Goal: Task Accomplishment & Management: Use online tool/utility

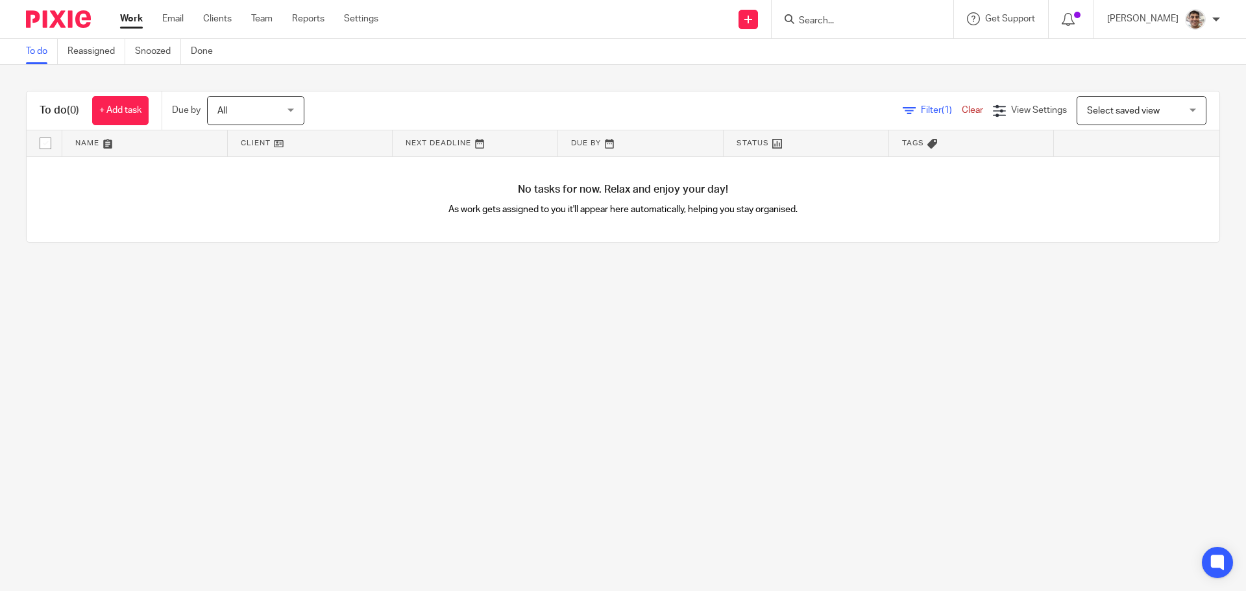
click at [842, 23] on input "Search" at bounding box center [856, 22] width 117 height 12
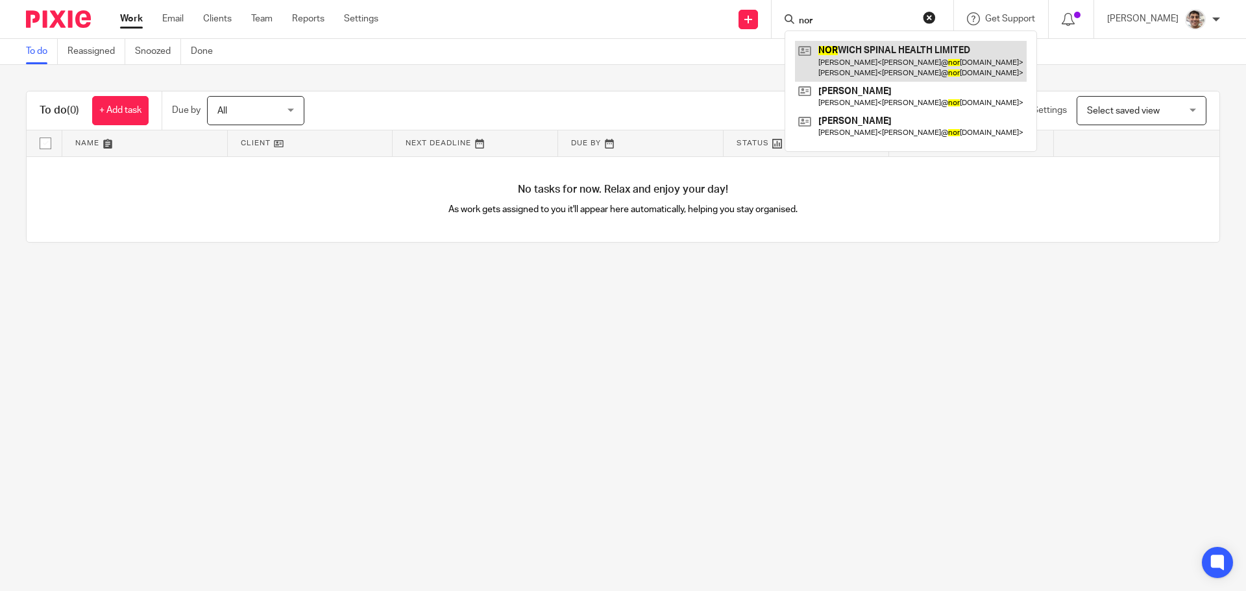
type input "nor"
click at [882, 51] on link at bounding box center [911, 61] width 232 height 40
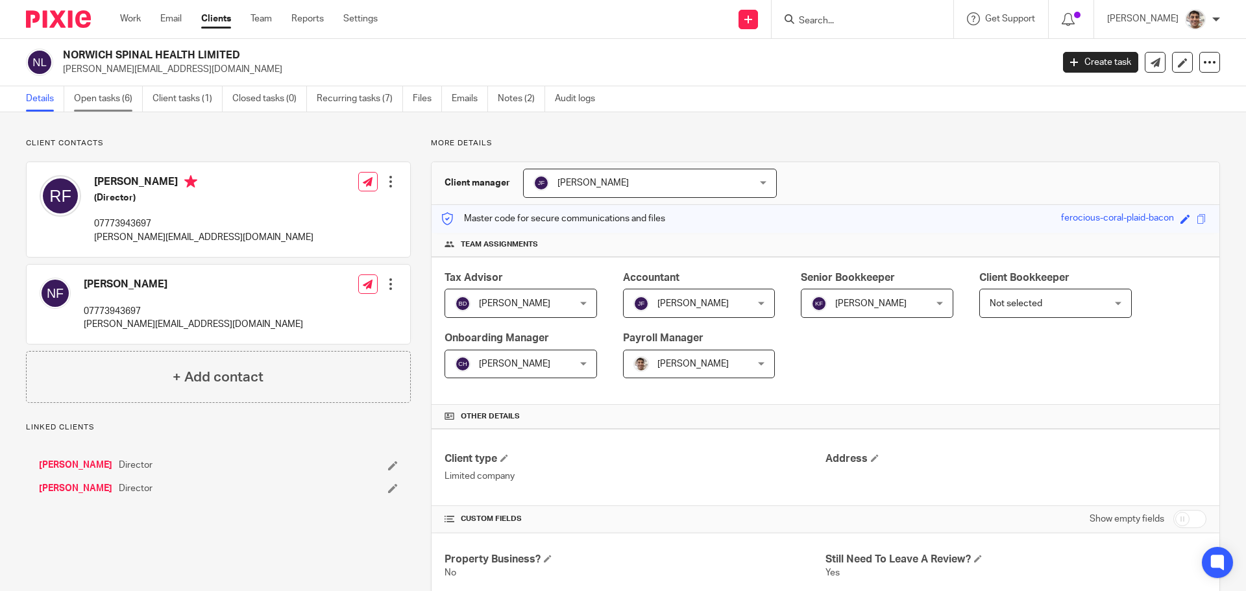
click at [94, 97] on link "Open tasks (6)" at bounding box center [108, 98] width 69 height 25
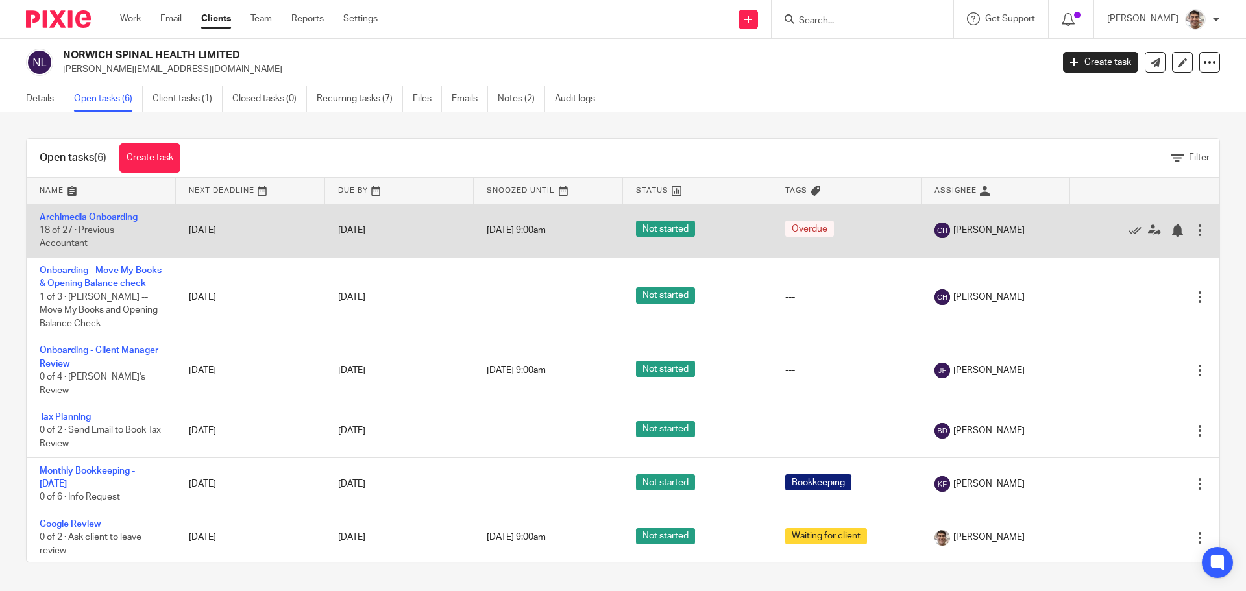
click at [106, 217] on link "Archimedia Onboarding" at bounding box center [89, 217] width 98 height 9
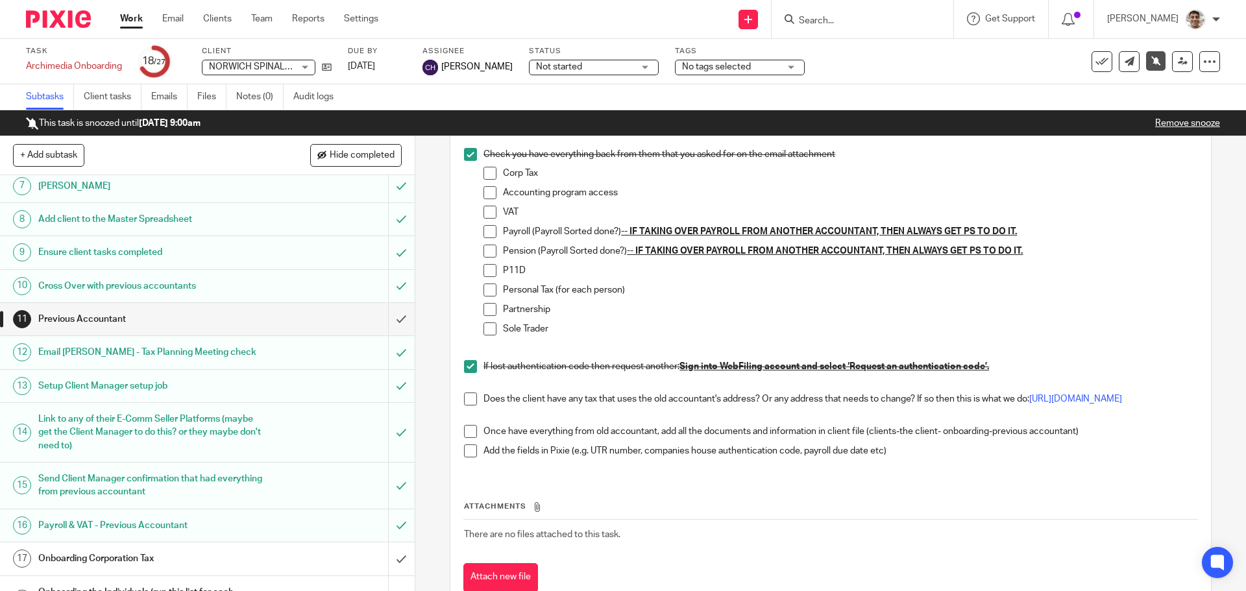
scroll to position [346, 0]
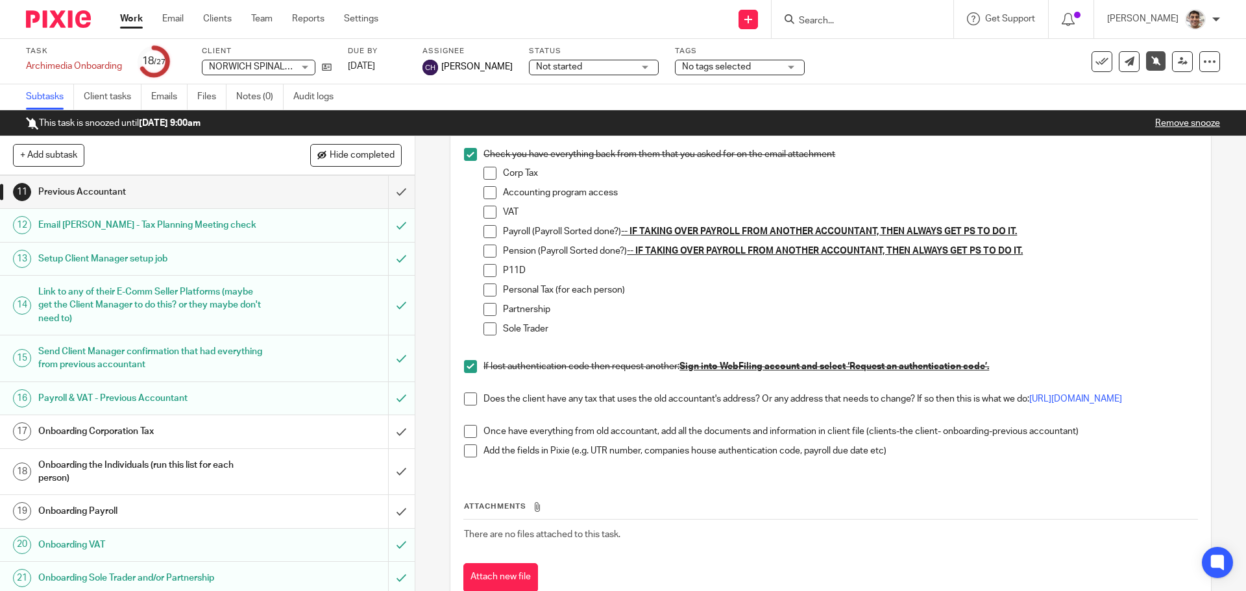
click at [123, 429] on h1 "Onboarding Corporation Tax" at bounding box center [150, 431] width 225 height 19
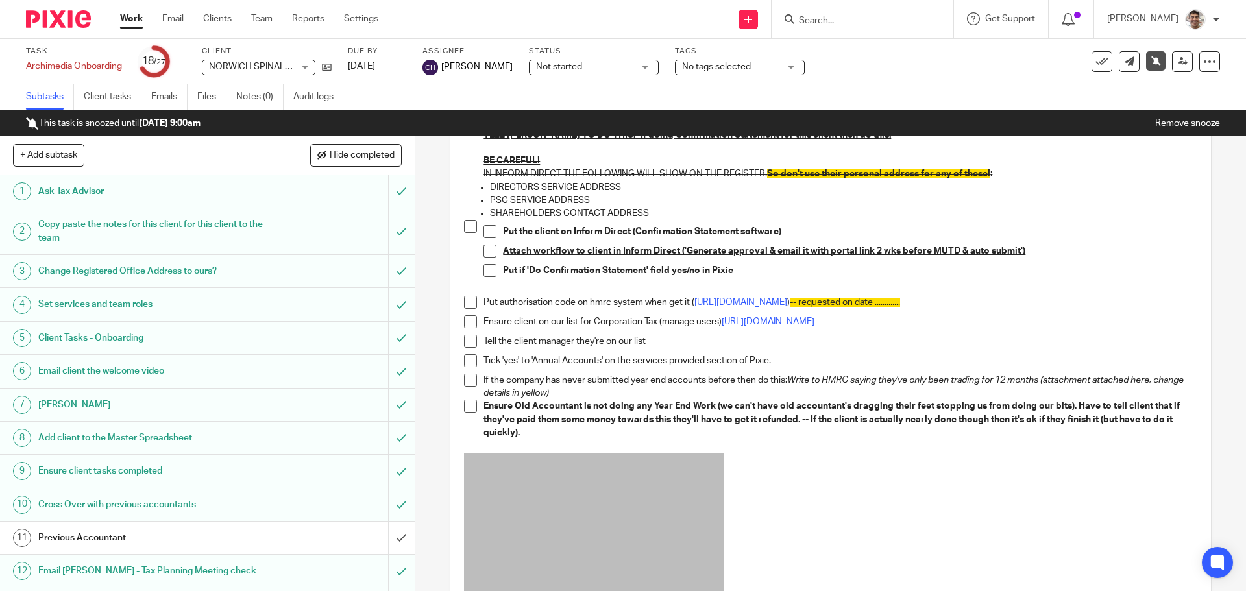
scroll to position [173, 0]
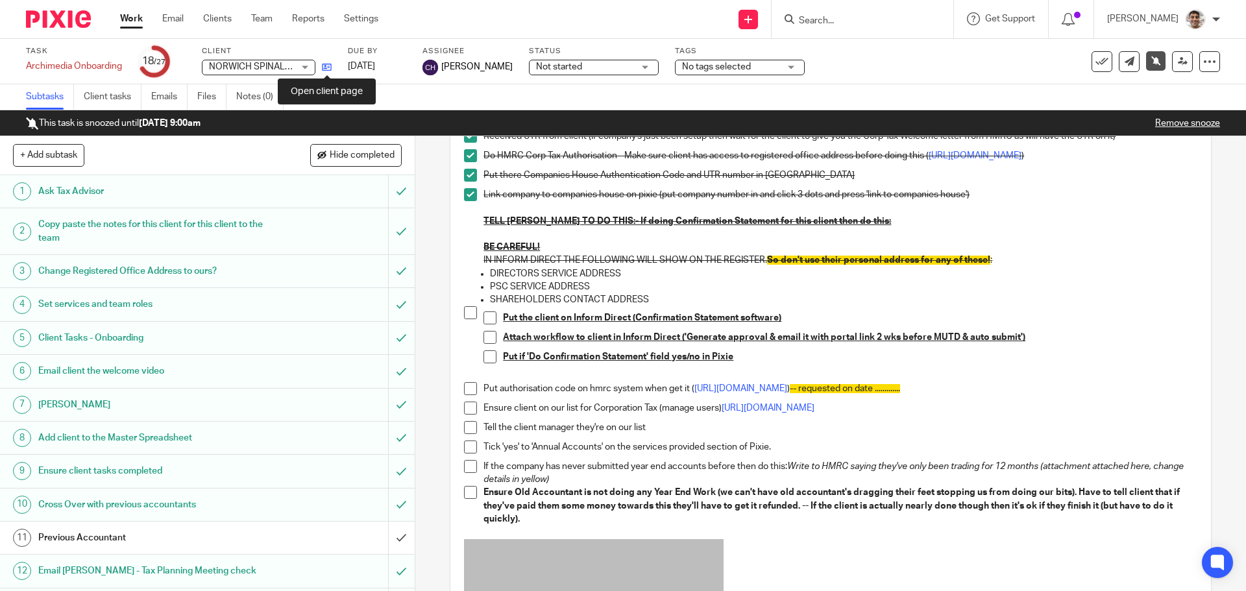
click at [330, 69] on icon at bounding box center [327, 67] width 10 height 10
click at [471, 317] on span at bounding box center [470, 312] width 13 height 13
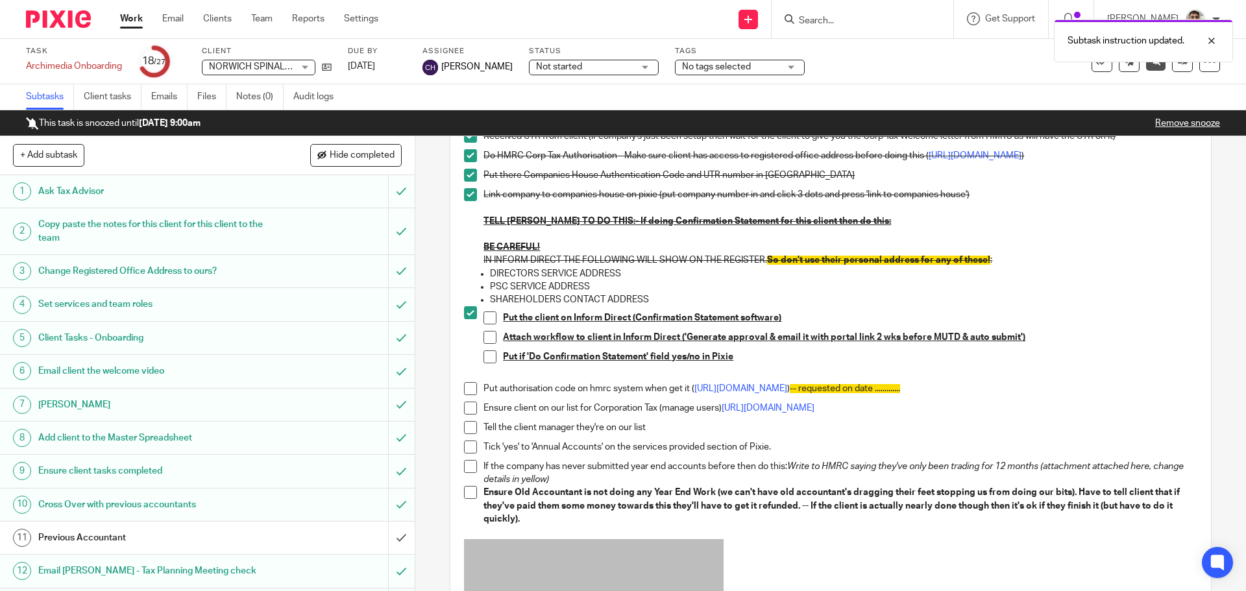
click at [485, 324] on span at bounding box center [489, 318] width 13 height 13
click at [483, 344] on span at bounding box center [489, 337] width 13 height 13
click at [484, 363] on span at bounding box center [489, 356] width 13 height 13
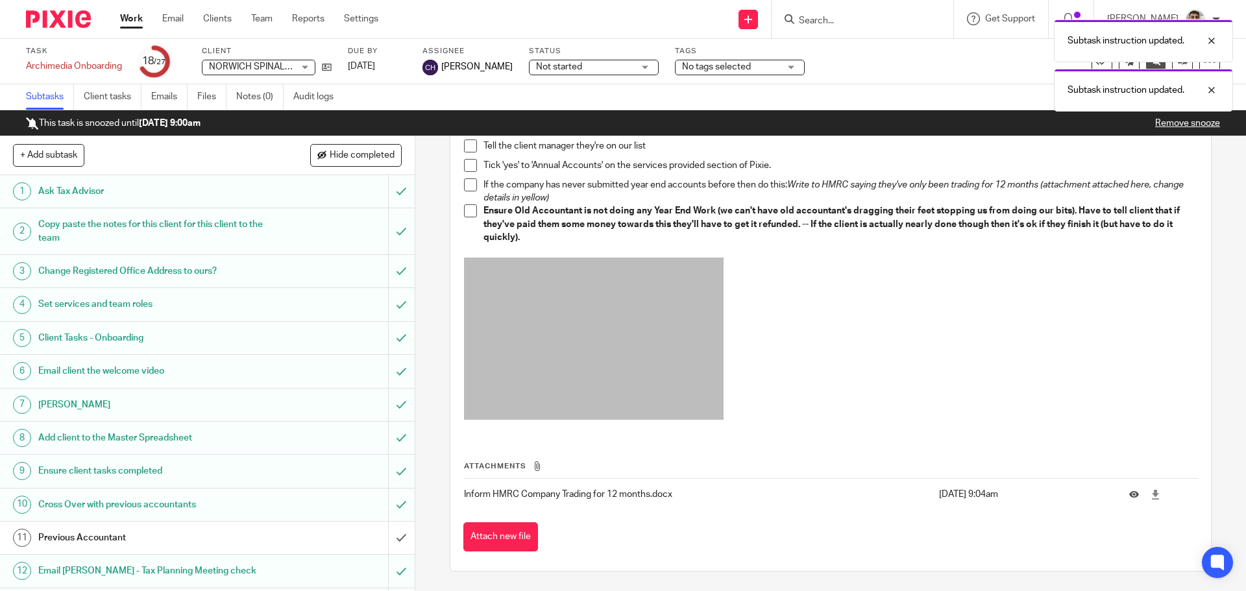
scroll to position [116, 0]
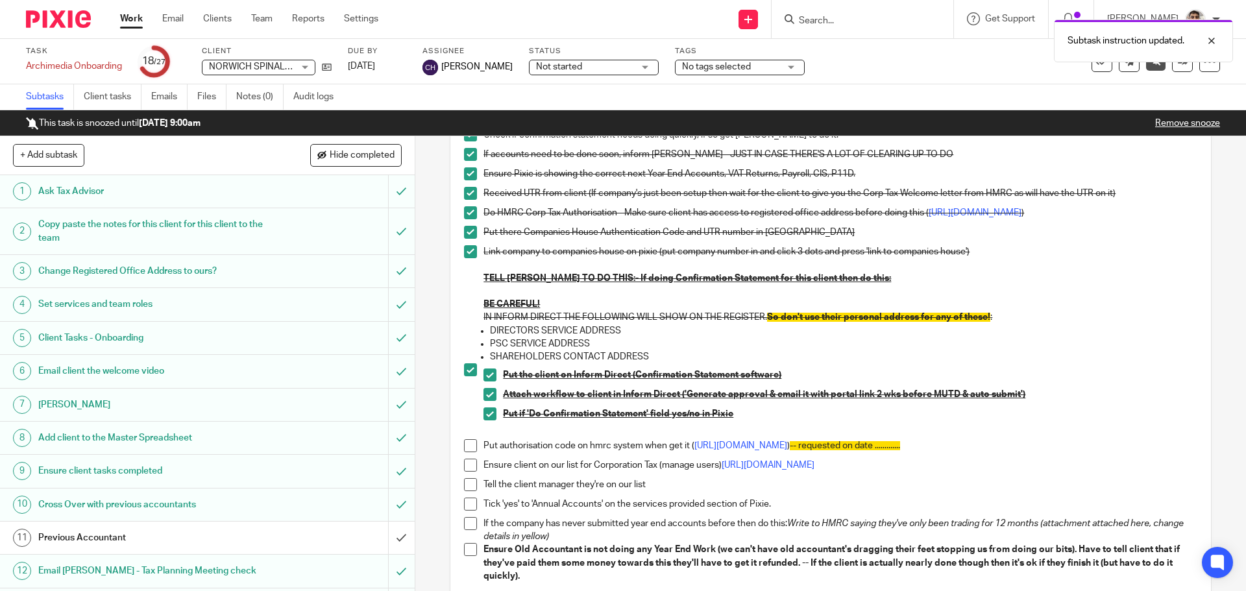
drag, startPoint x: 130, startPoint y: 16, endPoint x: 192, endPoint y: 49, distance: 70.3
click at [130, 16] on link "Work" at bounding box center [131, 18] width 23 height 13
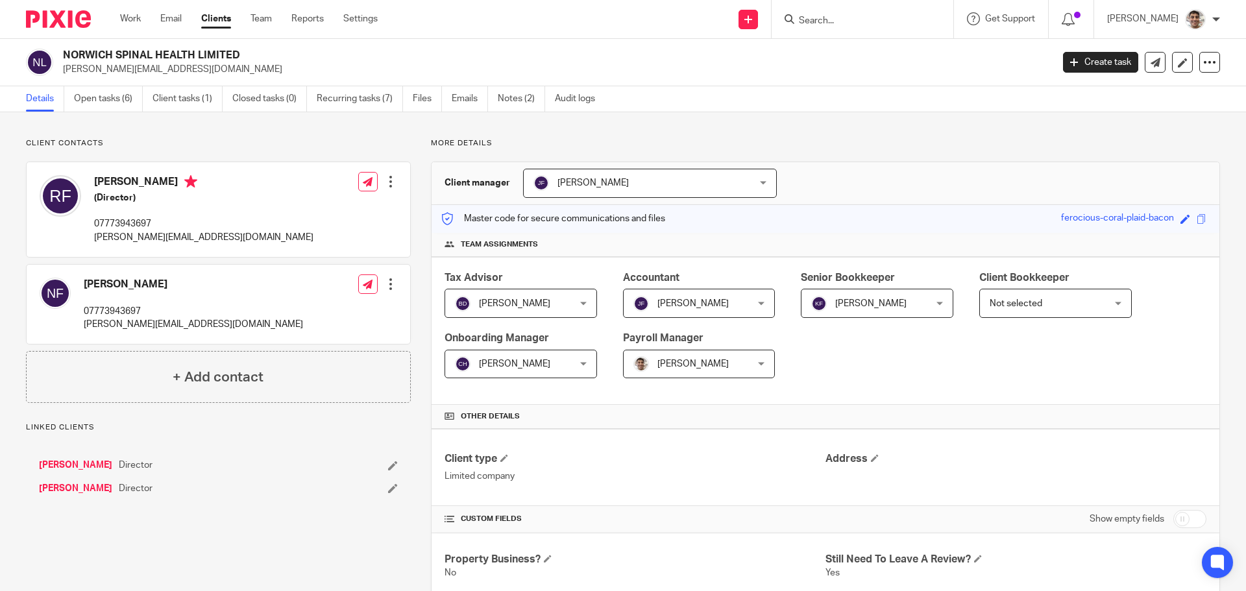
scroll to position [798, 0]
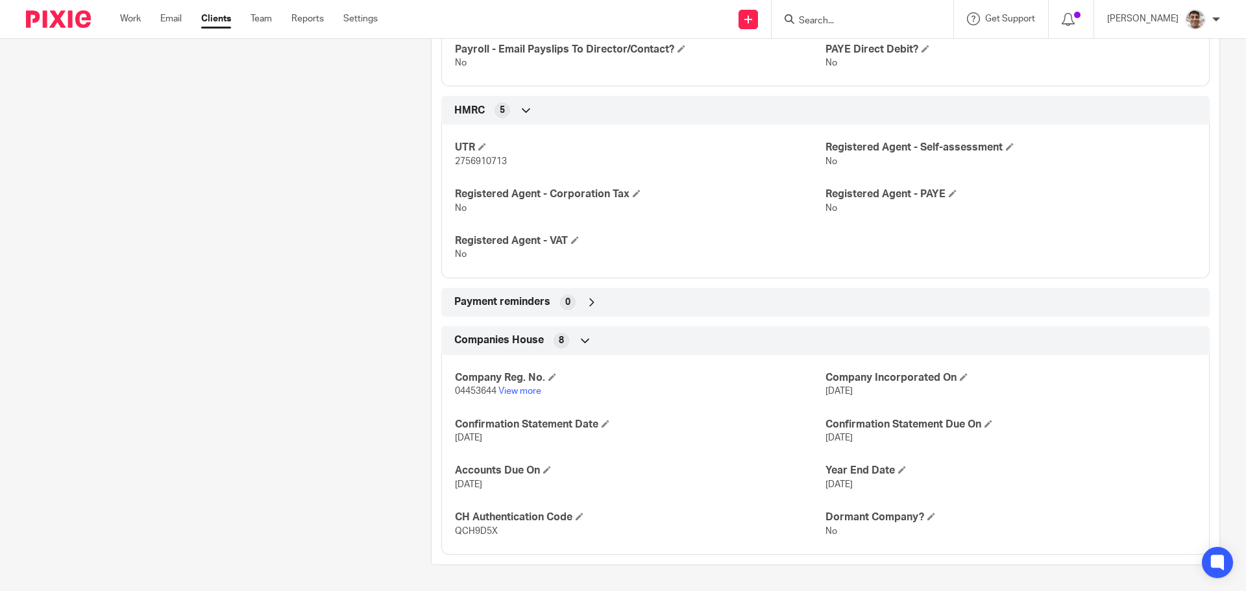
click at [471, 391] on span "04453644" at bounding box center [476, 391] width 42 height 9
copy span "04453644"
click at [472, 532] on span "QCH9D5X" at bounding box center [476, 531] width 43 height 9
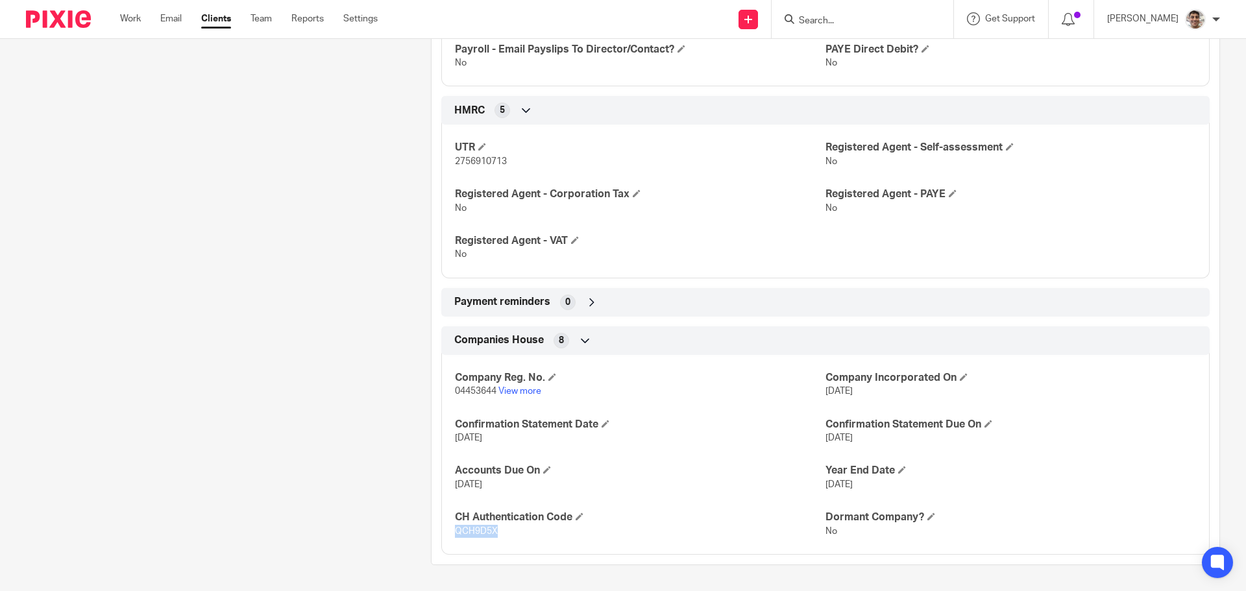
copy span "QCH9D5X"
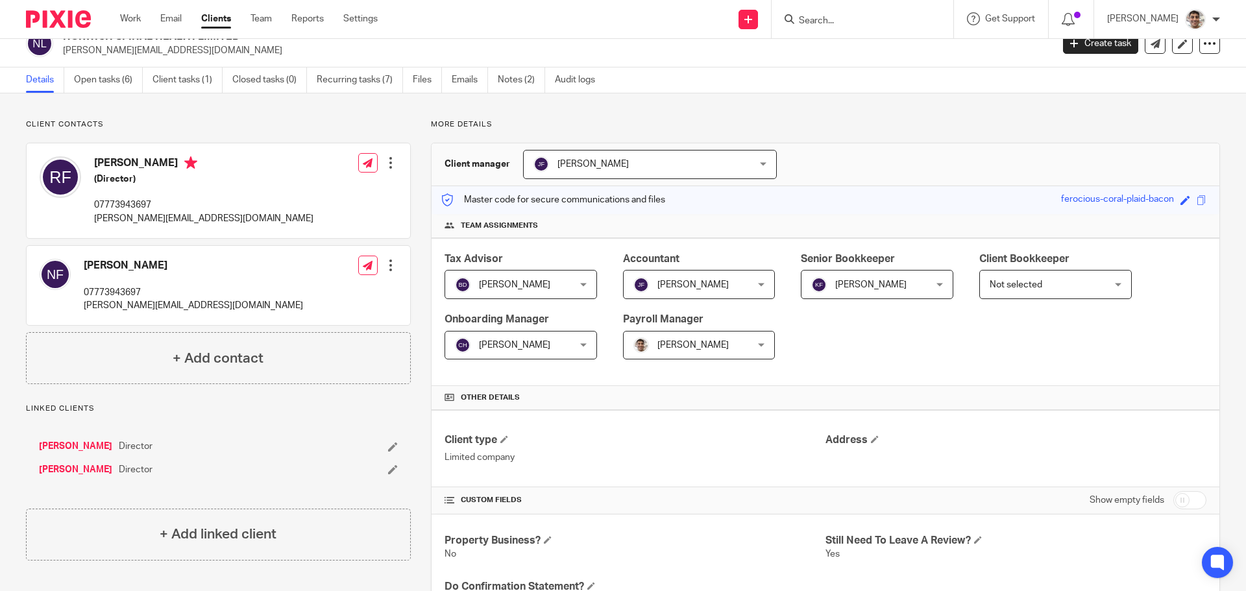
scroll to position [0, 0]
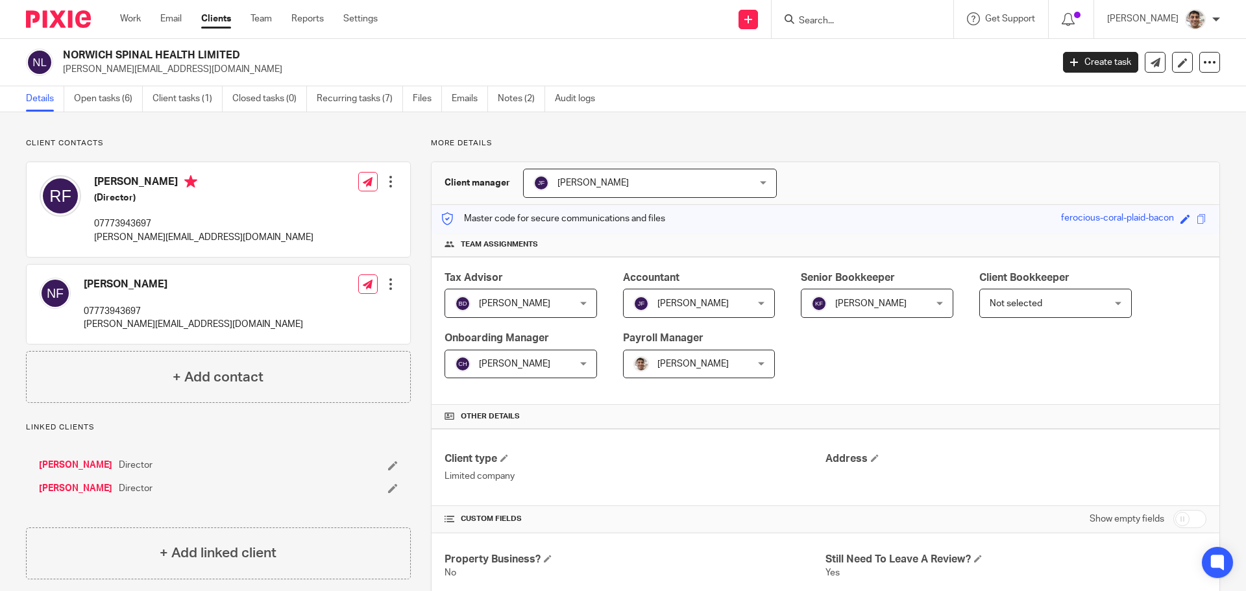
click at [112, 325] on p "neil@norwichspinalhealth.co.uk" at bounding box center [193, 324] width 219 height 13
copy div "neil@norwichspinalhealth.co.uk"
click at [1186, 515] on input "checkbox" at bounding box center [1189, 519] width 33 height 18
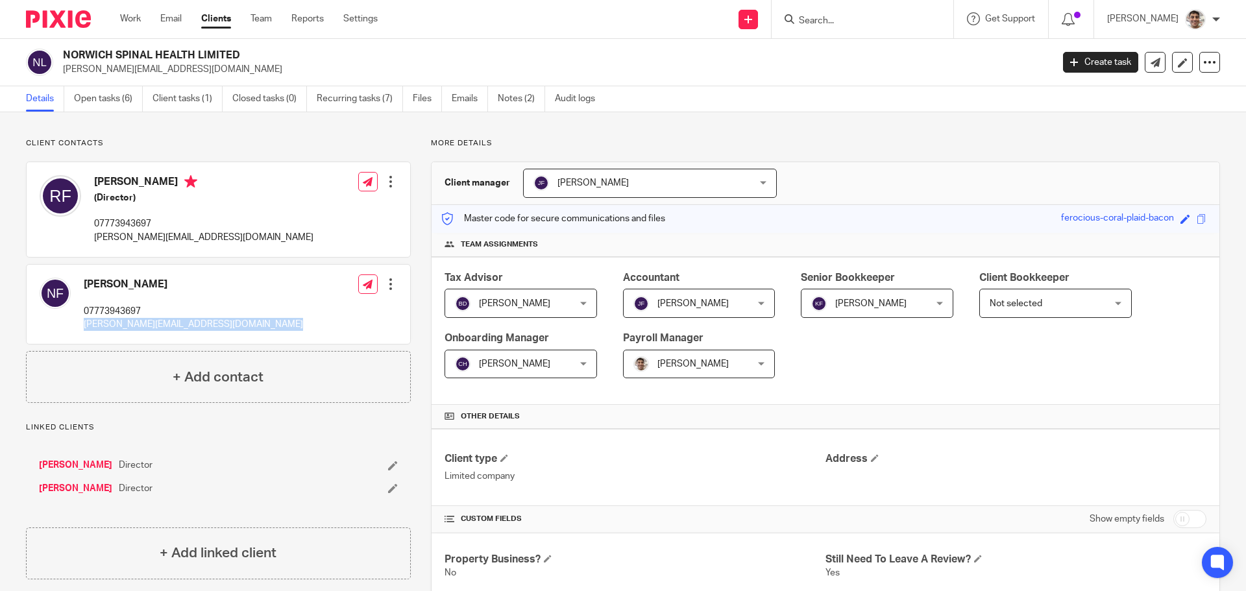
checkbox input "true"
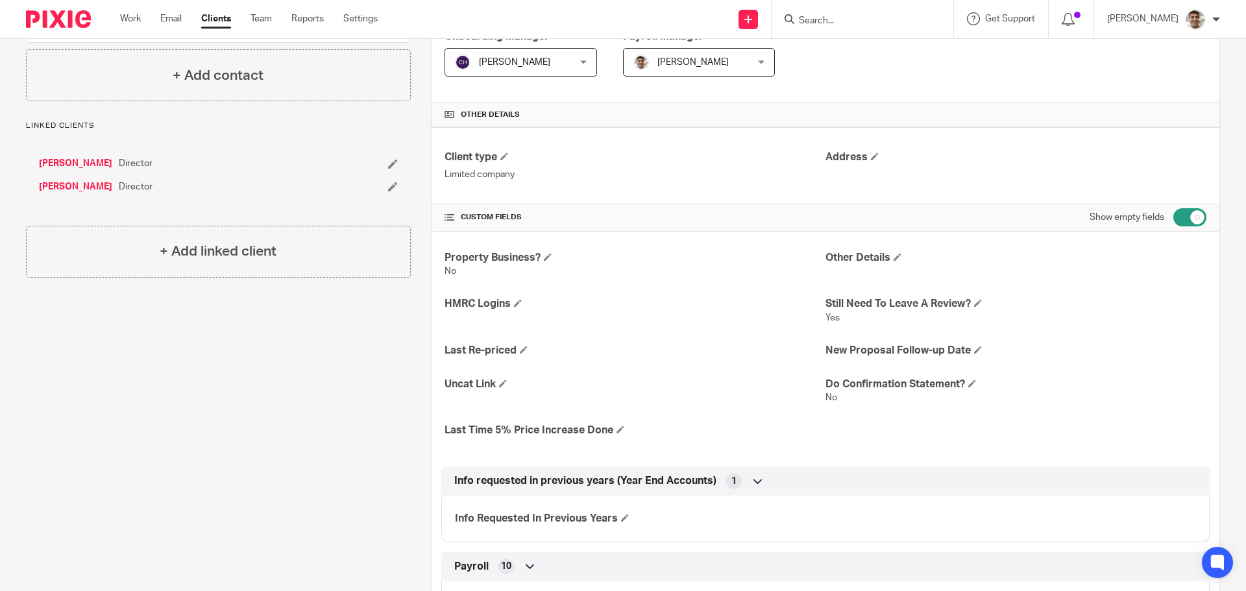
scroll to position [346, 0]
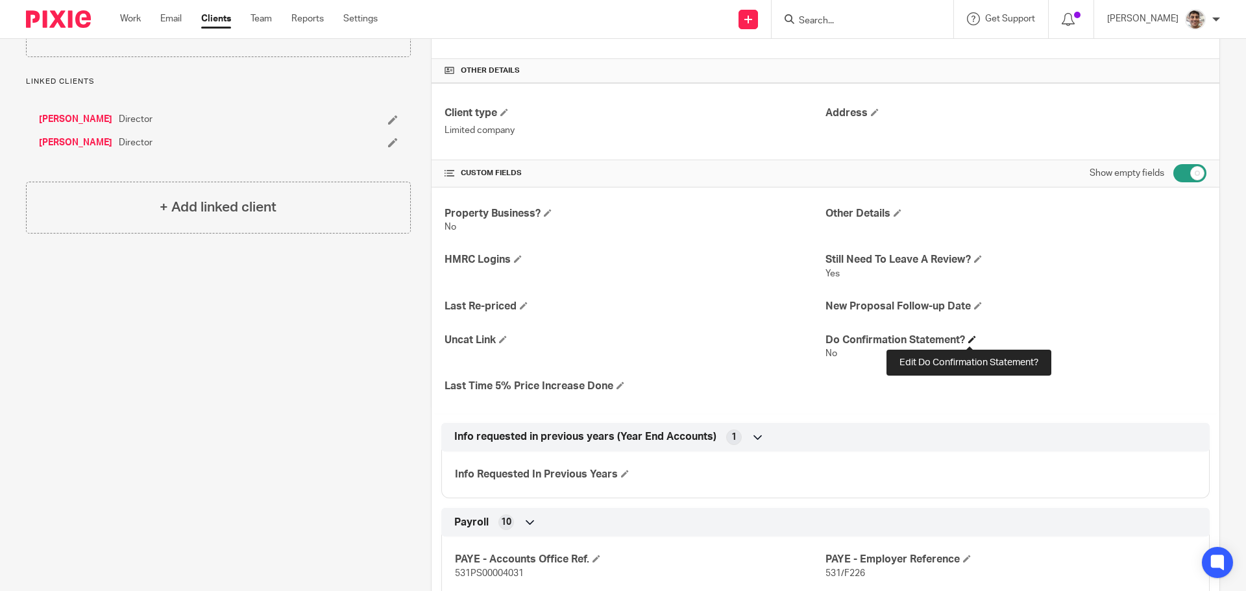
click at [972, 339] on span at bounding box center [972, 340] width 8 height 8
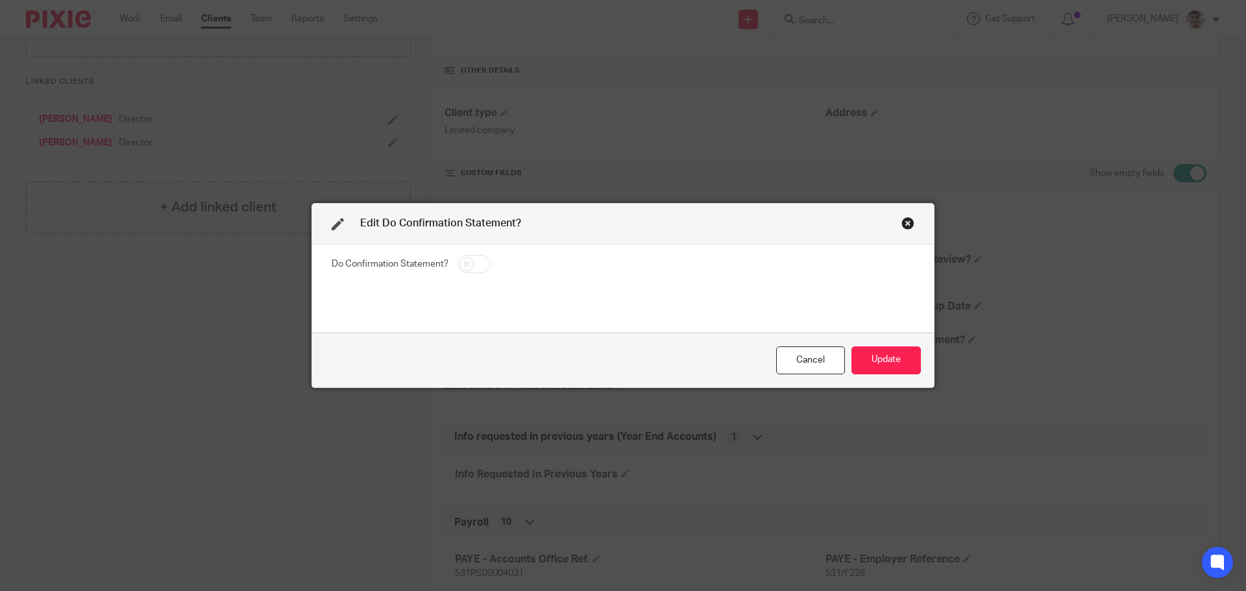
click at [476, 263] on input "checkbox" at bounding box center [474, 264] width 33 height 18
checkbox input "true"
click at [866, 360] on button "Update" at bounding box center [885, 361] width 69 height 28
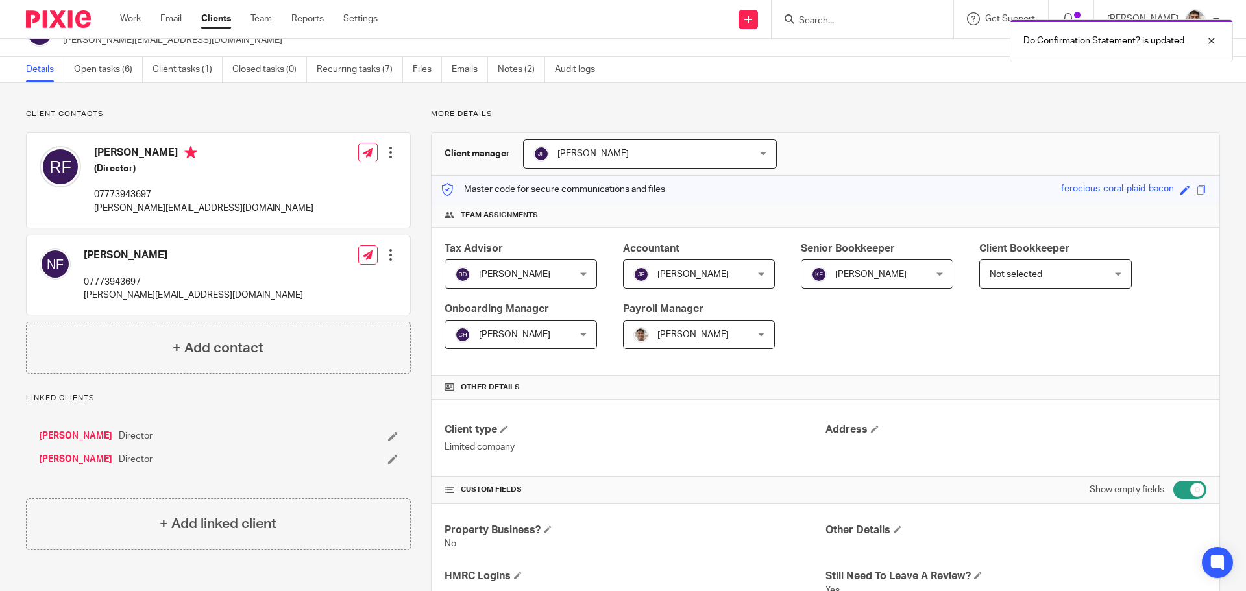
scroll to position [0, 0]
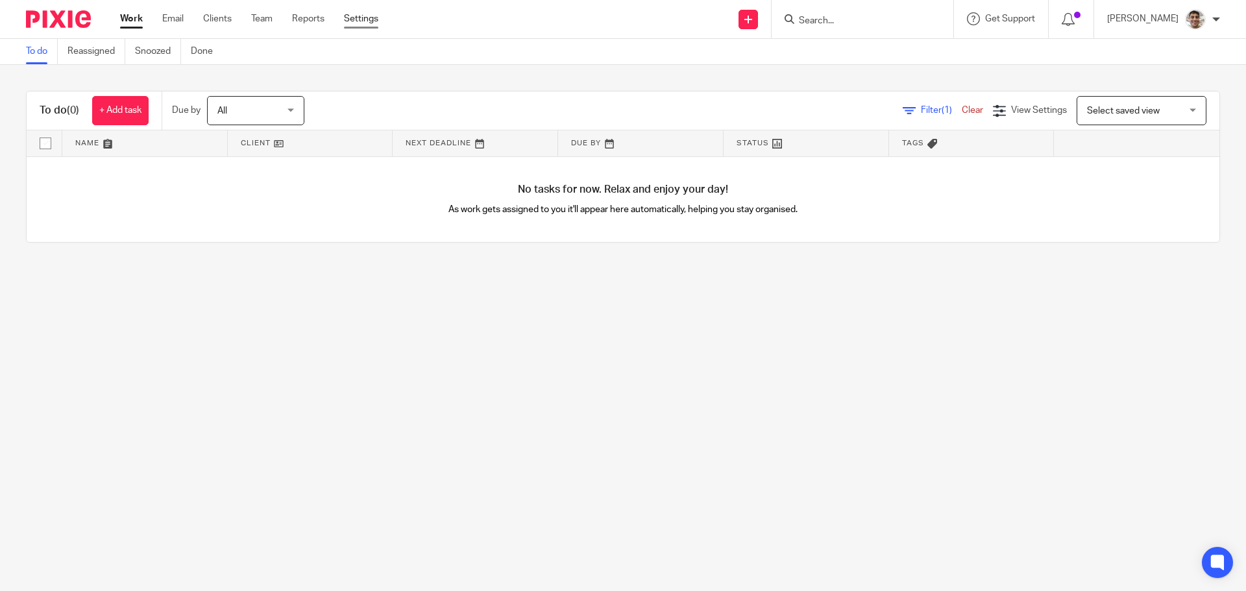
click at [356, 19] on link "Settings" at bounding box center [361, 18] width 34 height 13
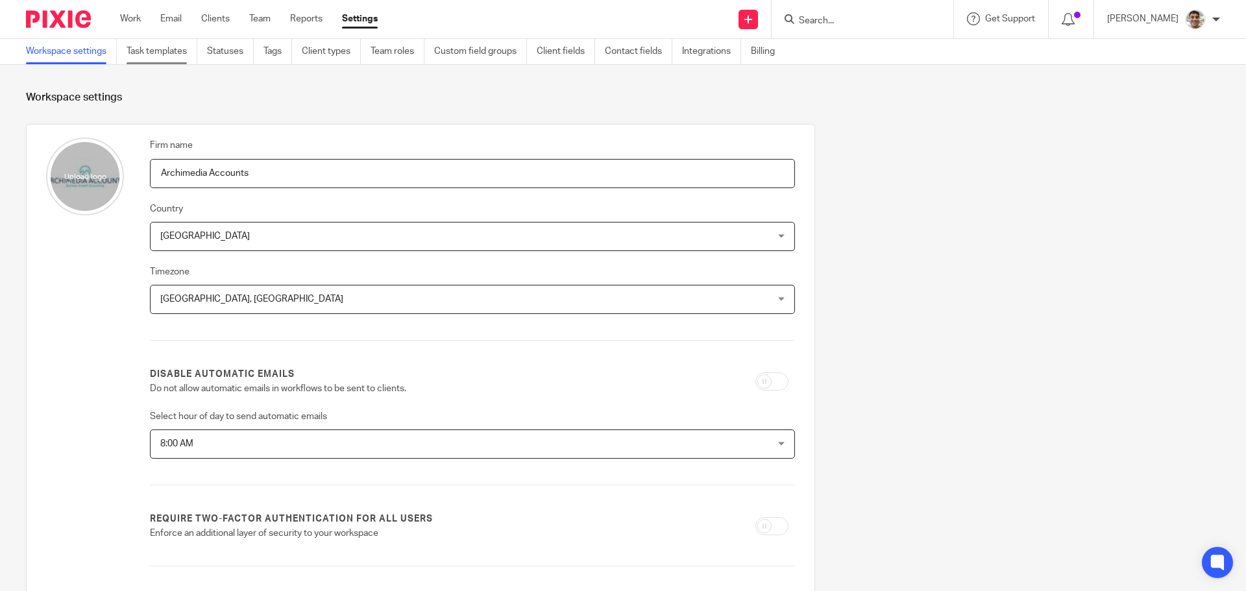
click at [140, 46] on link "Task templates" at bounding box center [162, 51] width 71 height 25
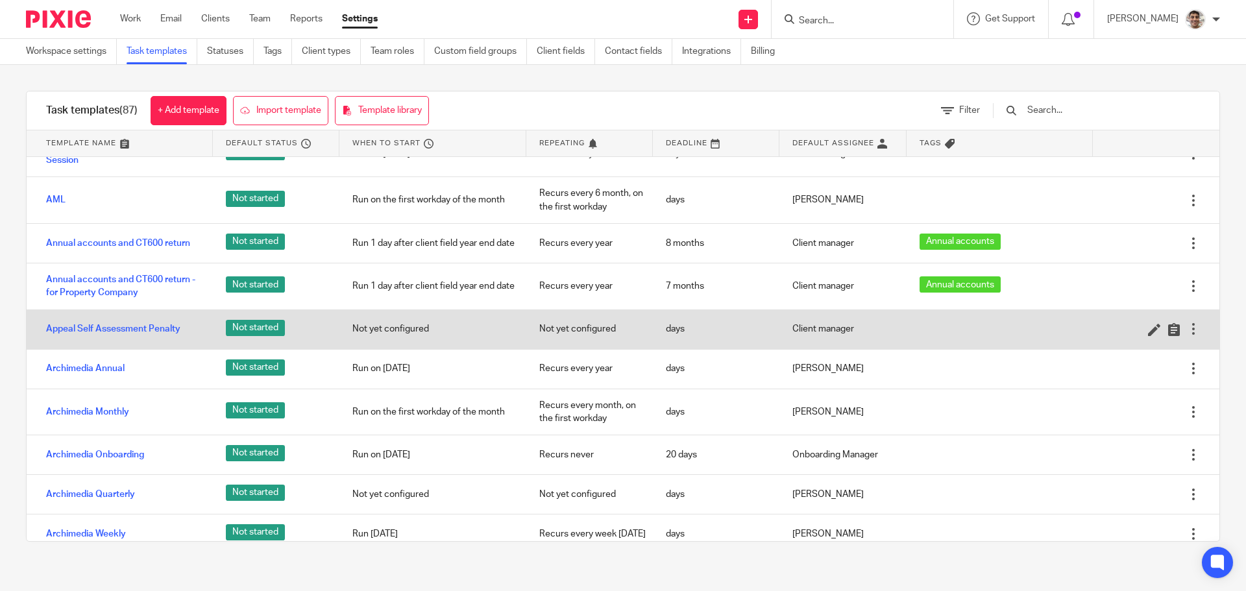
scroll to position [173, 0]
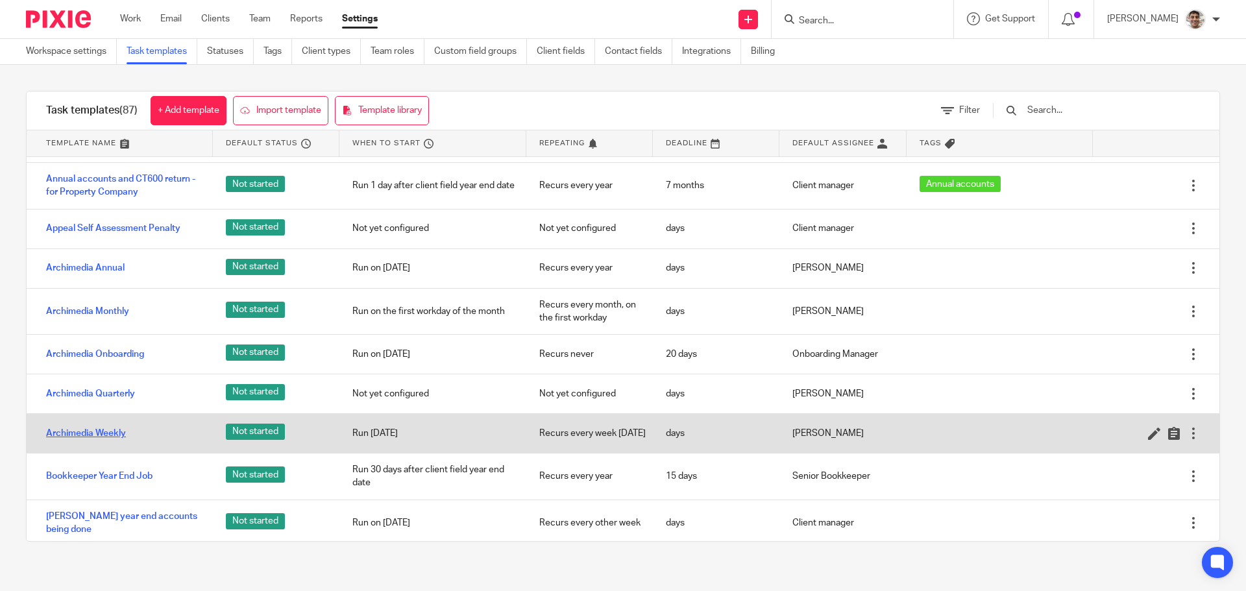
click at [84, 440] on link "Archimedia Weekly" at bounding box center [86, 433] width 80 height 13
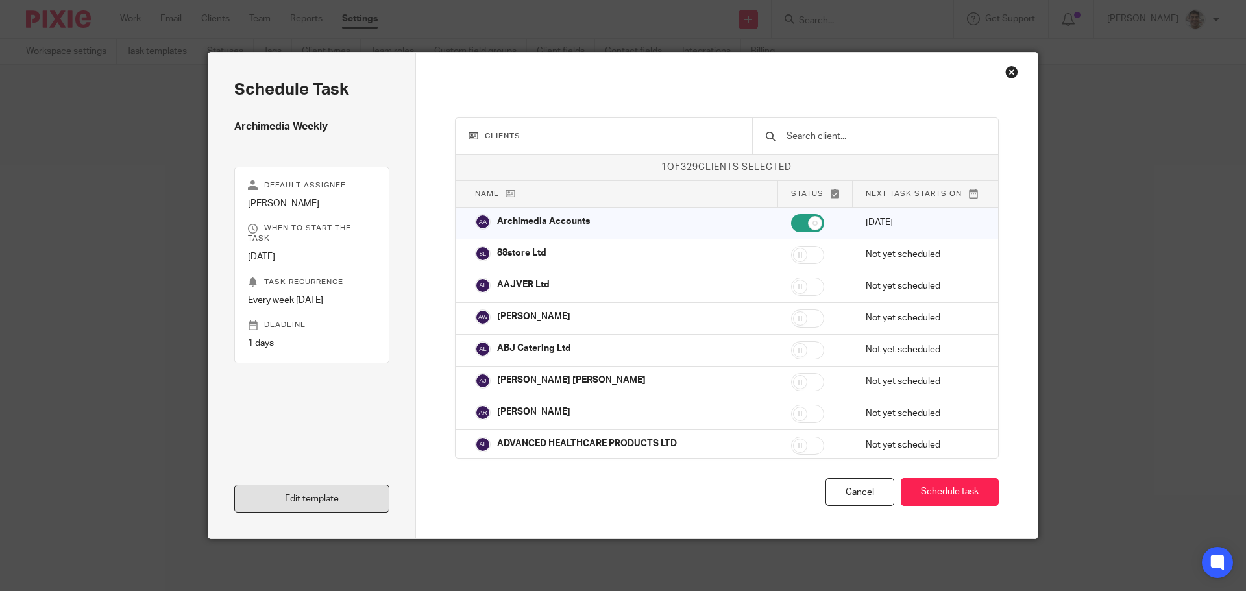
click at [302, 507] on link "Edit template" at bounding box center [311, 499] width 155 height 28
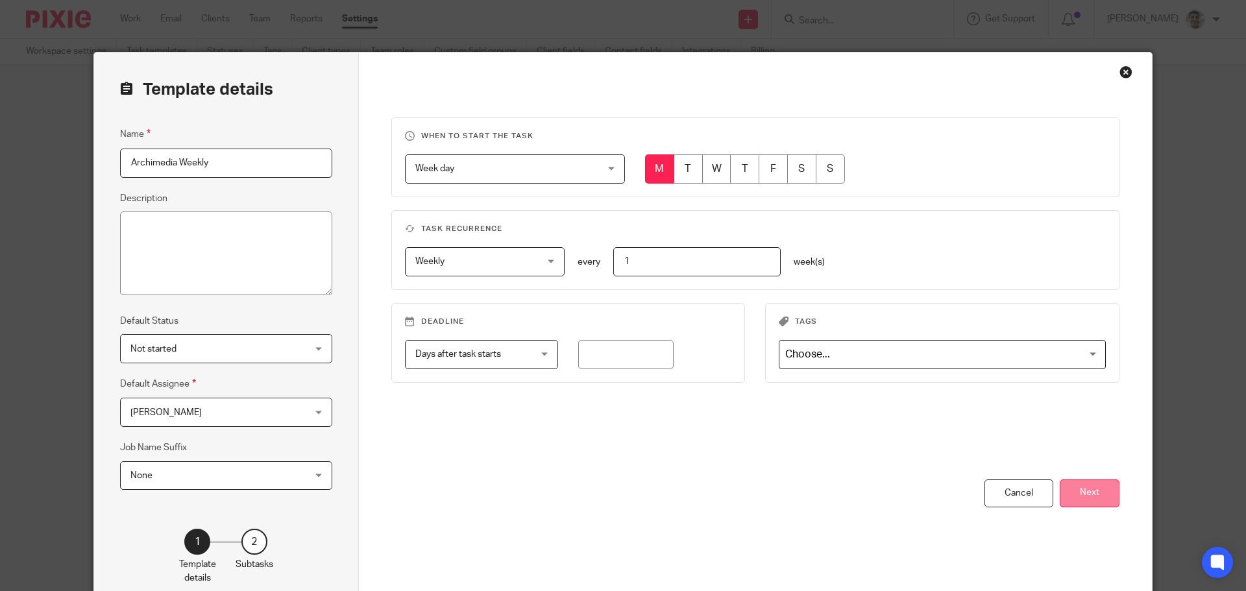
click at [1097, 494] on button "Next" at bounding box center [1090, 494] width 60 height 28
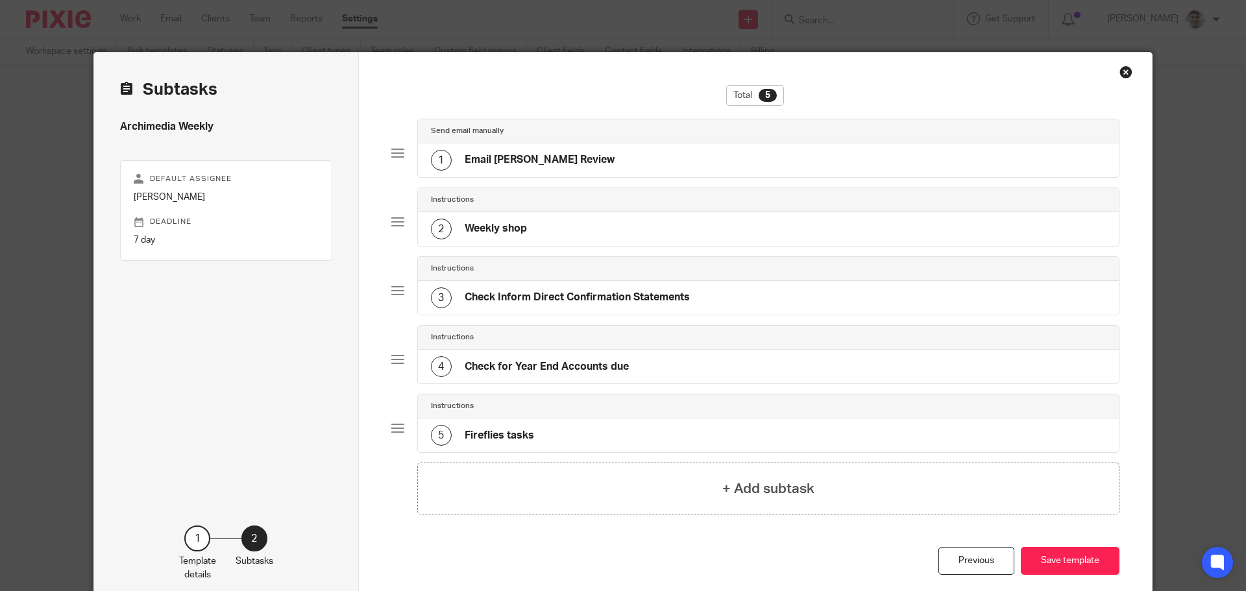
click at [589, 210] on div "Instructions" at bounding box center [769, 200] width 702 height 24
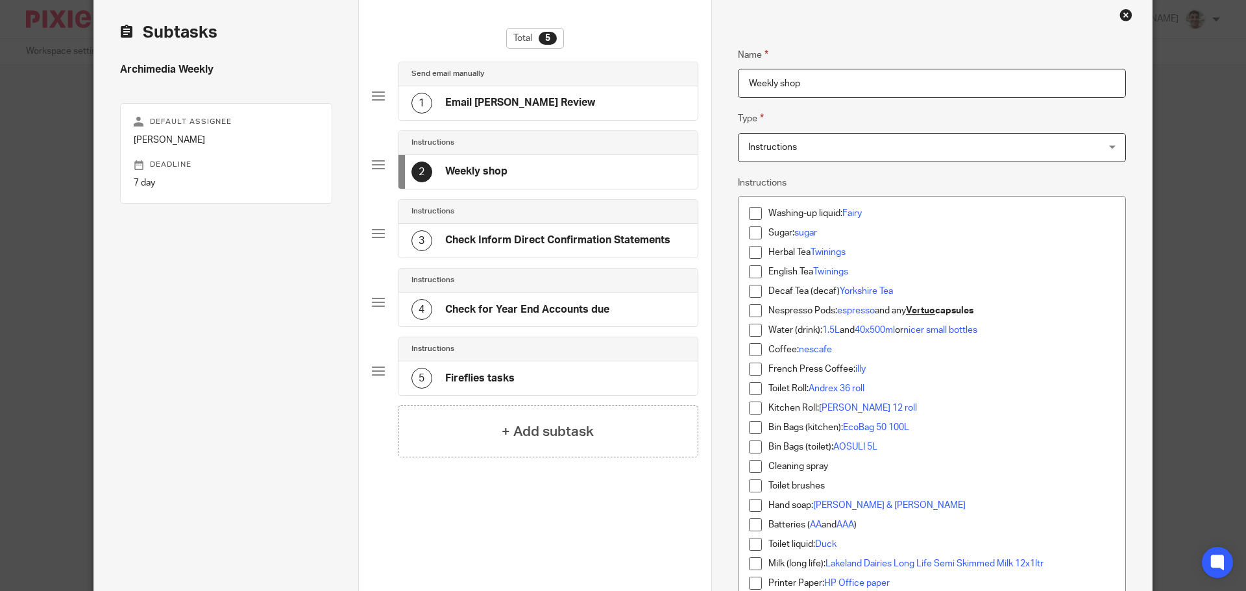
scroll to position [86, 0]
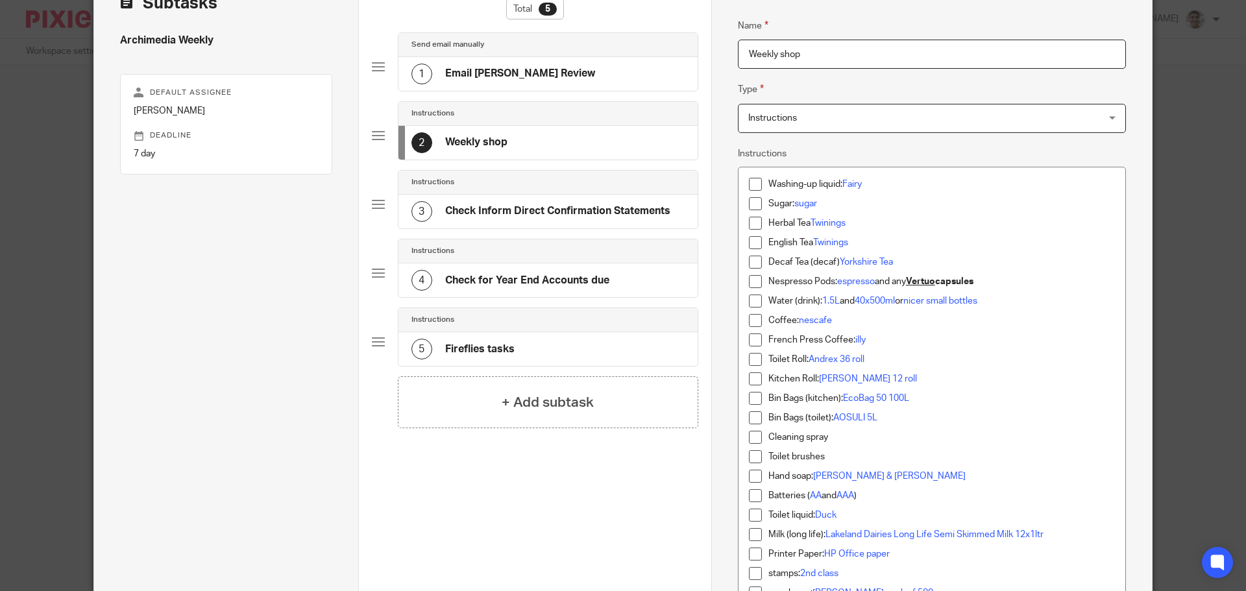
click at [1053, 278] on p "Nespresso Pods: espresso and any Vertuo capsules" at bounding box center [941, 281] width 347 height 13
click at [922, 259] on p "Decaf Tea (decaf) Yorkshire Tea" at bounding box center [941, 262] width 347 height 13
click at [1027, 278] on p "Nespresso Pods: espresso and any Vertuo capsules" at bounding box center [941, 281] width 347 height 13
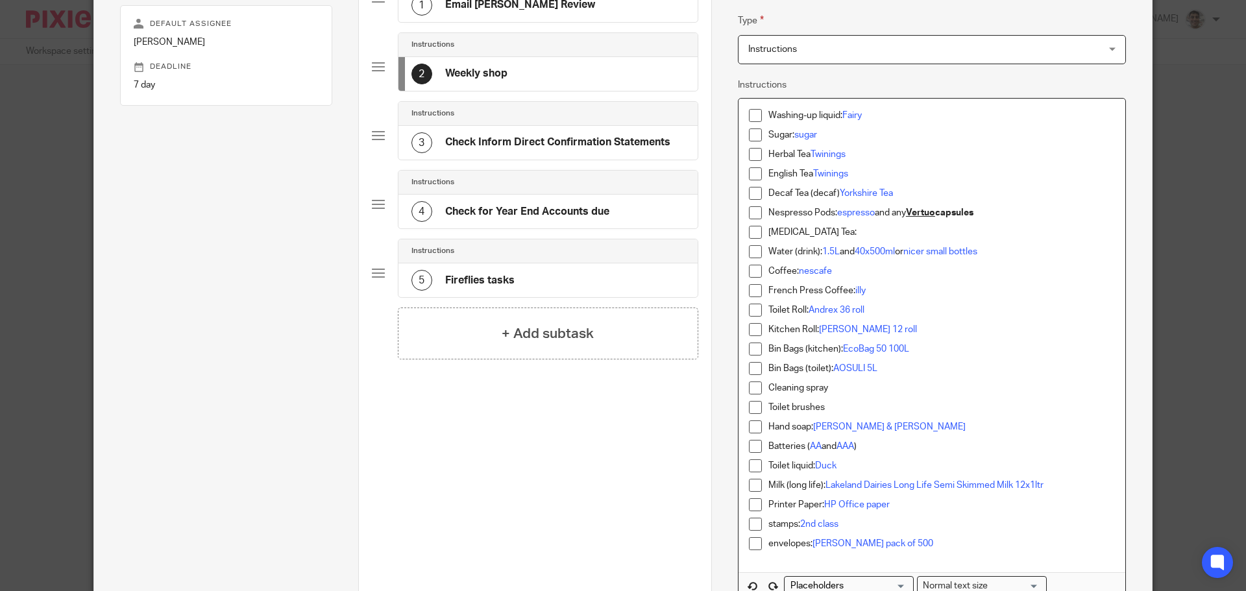
scroll to position [173, 0]
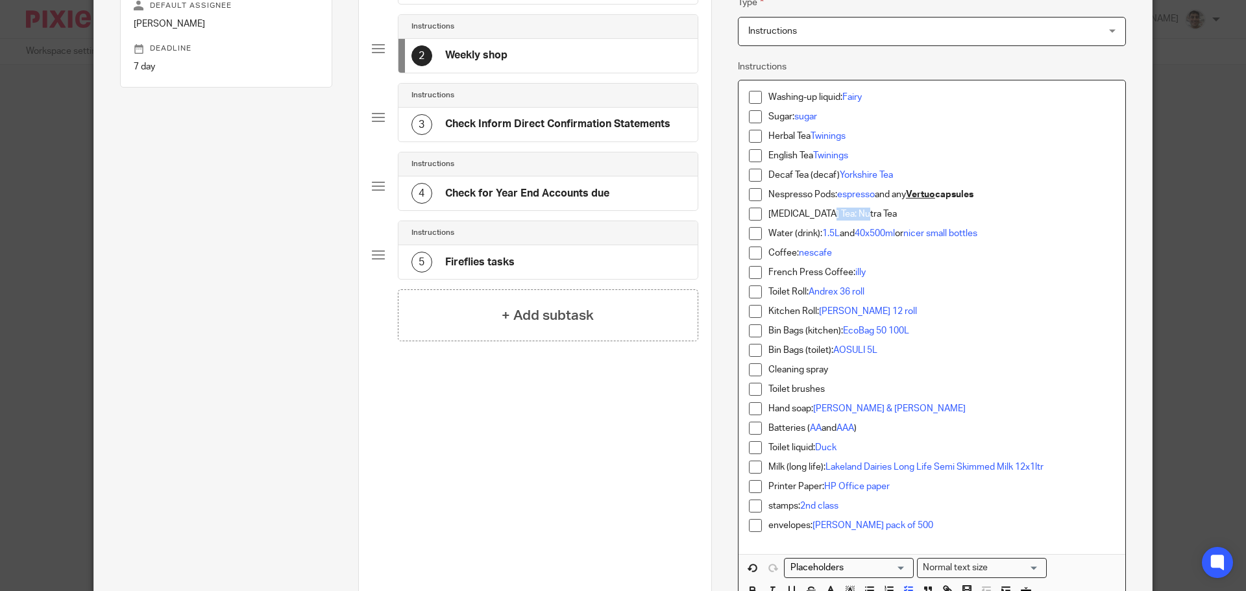
drag, startPoint x: 818, startPoint y: 212, endPoint x: 857, endPoint y: 215, distance: 39.8
click at [857, 215] on p "Ginseng Tea: Nutra Tea" at bounding box center [941, 214] width 347 height 13
click at [874, 214] on p "Ginseng Tea: Nutra Tea" at bounding box center [941, 214] width 347 height 13
drag, startPoint x: 819, startPoint y: 214, endPoint x: 898, endPoint y: 212, distance: 78.5
click at [898, 212] on p "Ginseng Tea: Nutra Tea (20 pack)" at bounding box center [941, 214] width 347 height 13
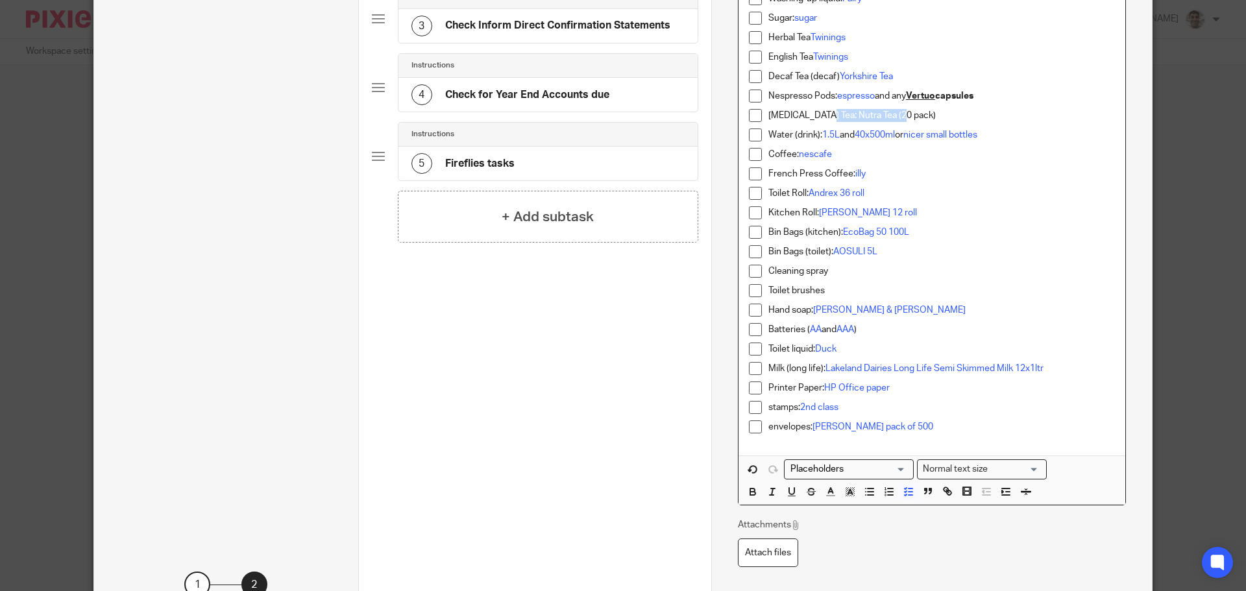
scroll to position [387, 0]
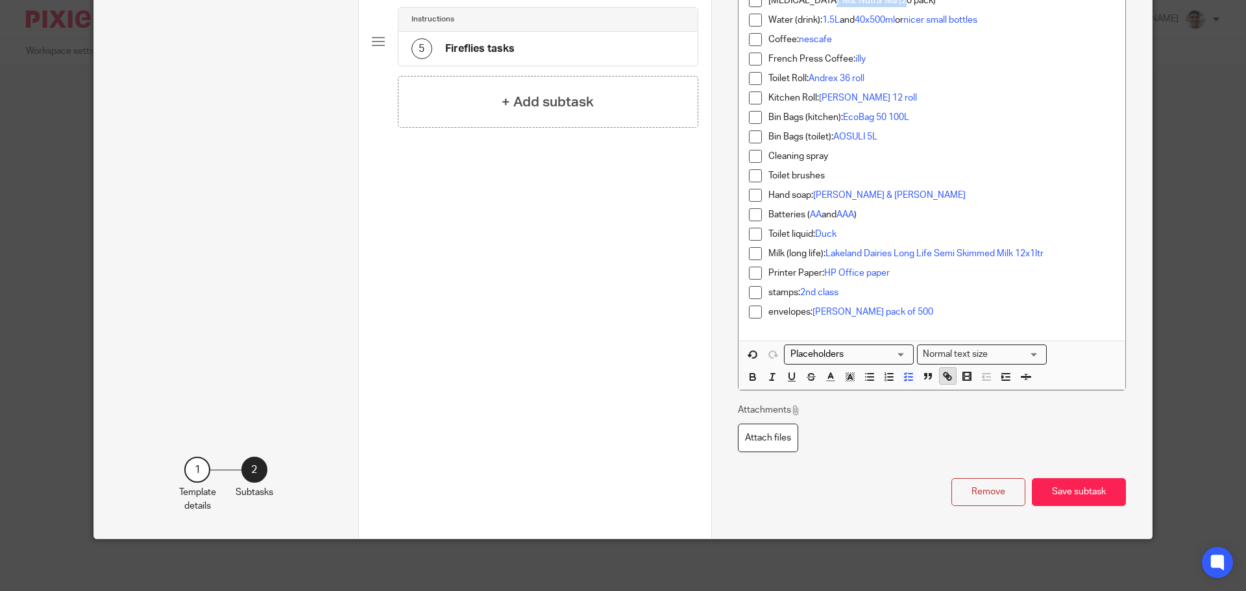
click at [944, 376] on icon "button" at bounding box center [946, 375] width 5 height 5
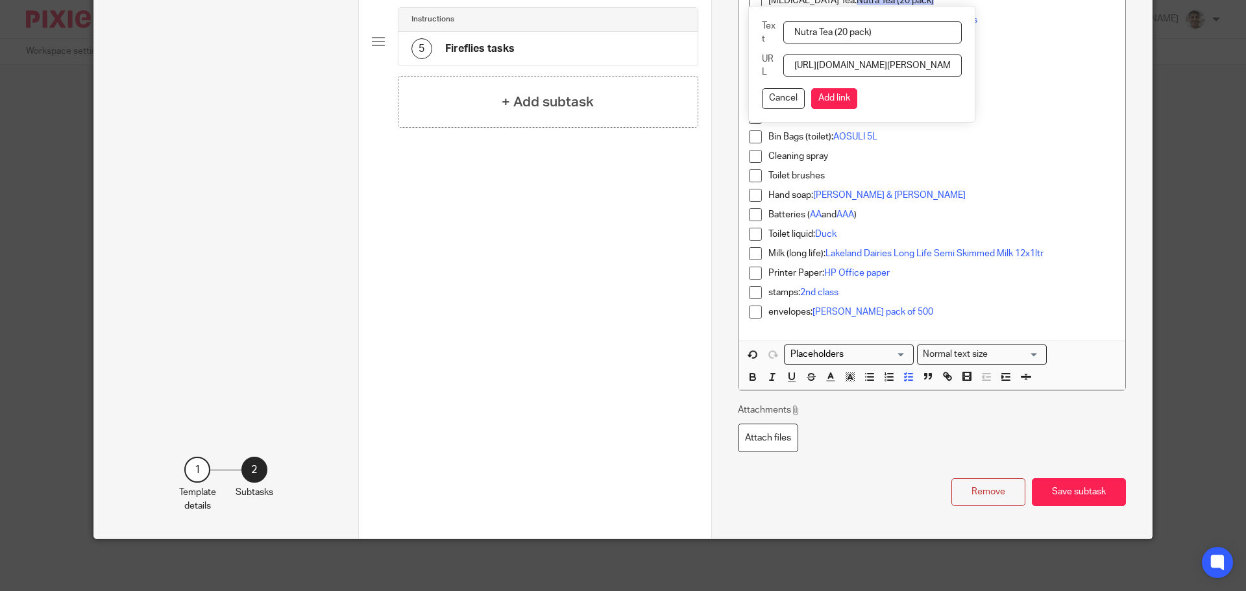
scroll to position [0, 262]
type input "https://www.amazon.co.uk/dp/B085HPNFWQ?smid=A1EMA6Z17RBNXC&ref_=chk_typ_imgToDp…"
click at [824, 93] on button "Add link" at bounding box center [834, 98] width 46 height 21
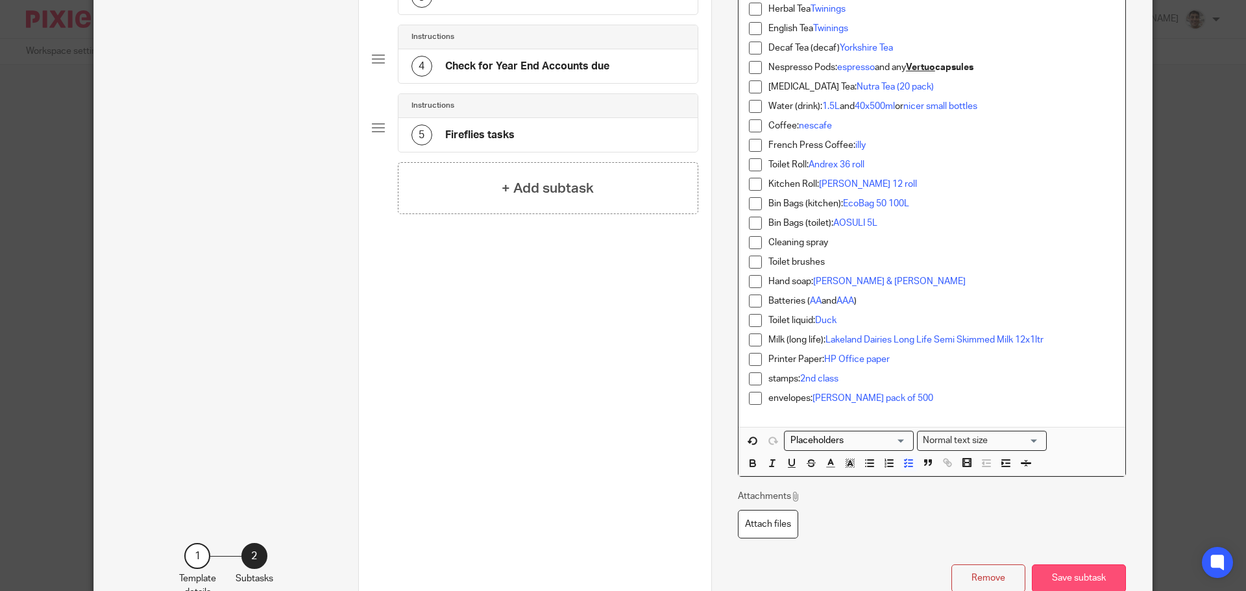
click at [1056, 578] on button "Save subtask" at bounding box center [1079, 579] width 94 height 28
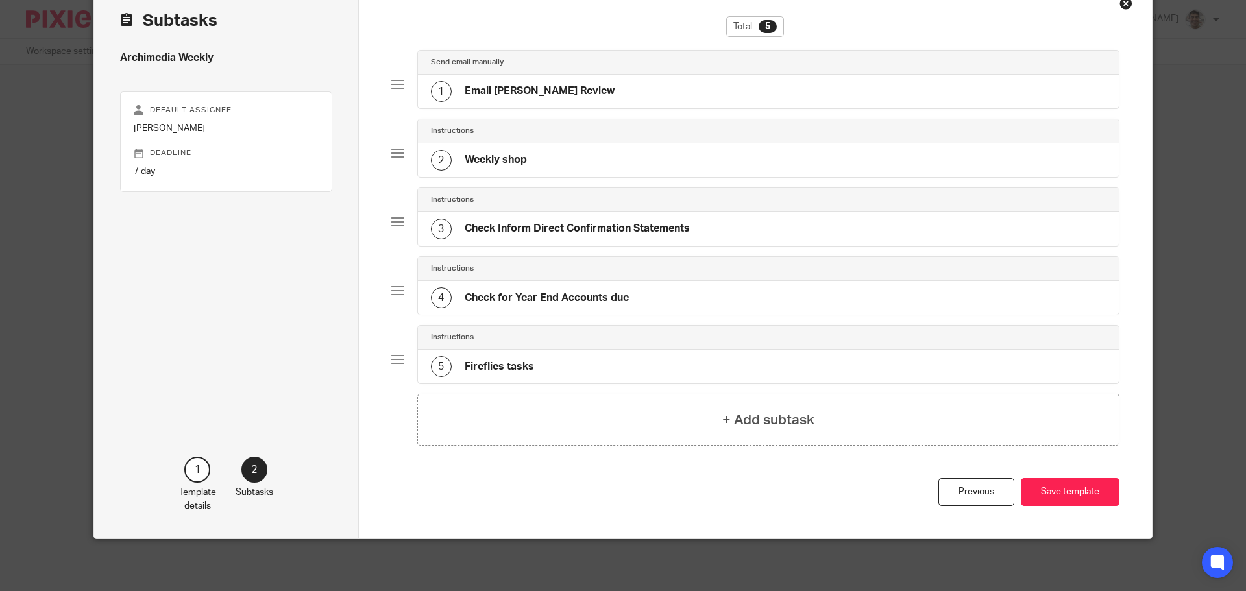
scroll to position [69, 0]
click at [1082, 498] on button "Save template" at bounding box center [1070, 492] width 99 height 28
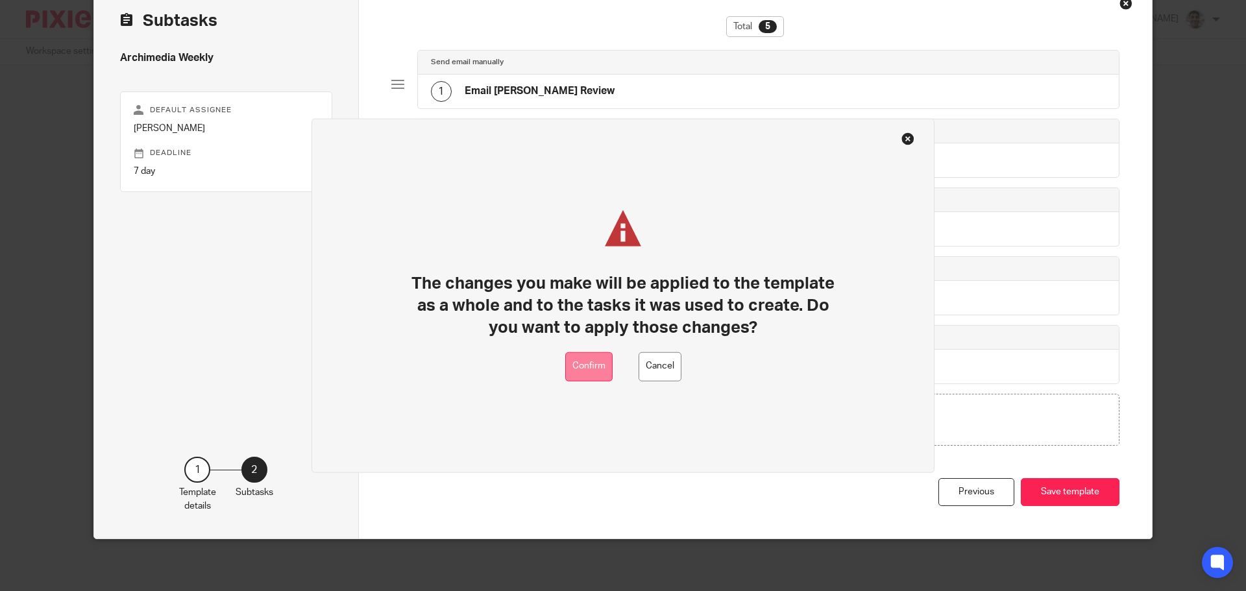
click at [599, 361] on button "Confirm" at bounding box center [588, 366] width 47 height 29
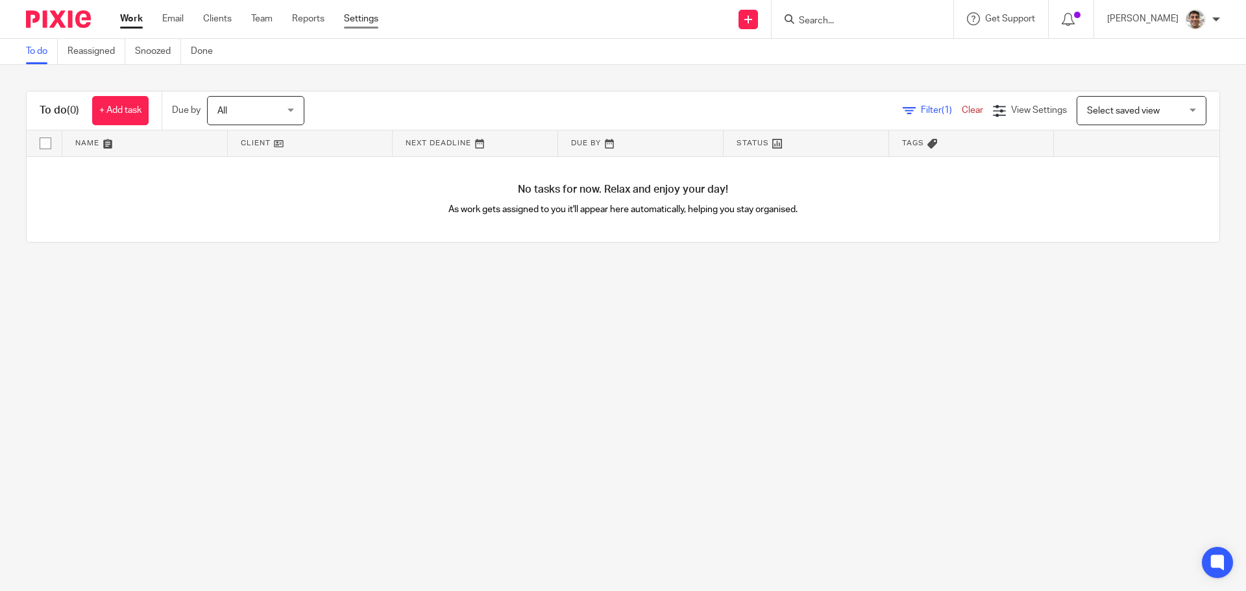
click at [368, 18] on link "Settings" at bounding box center [361, 18] width 34 height 13
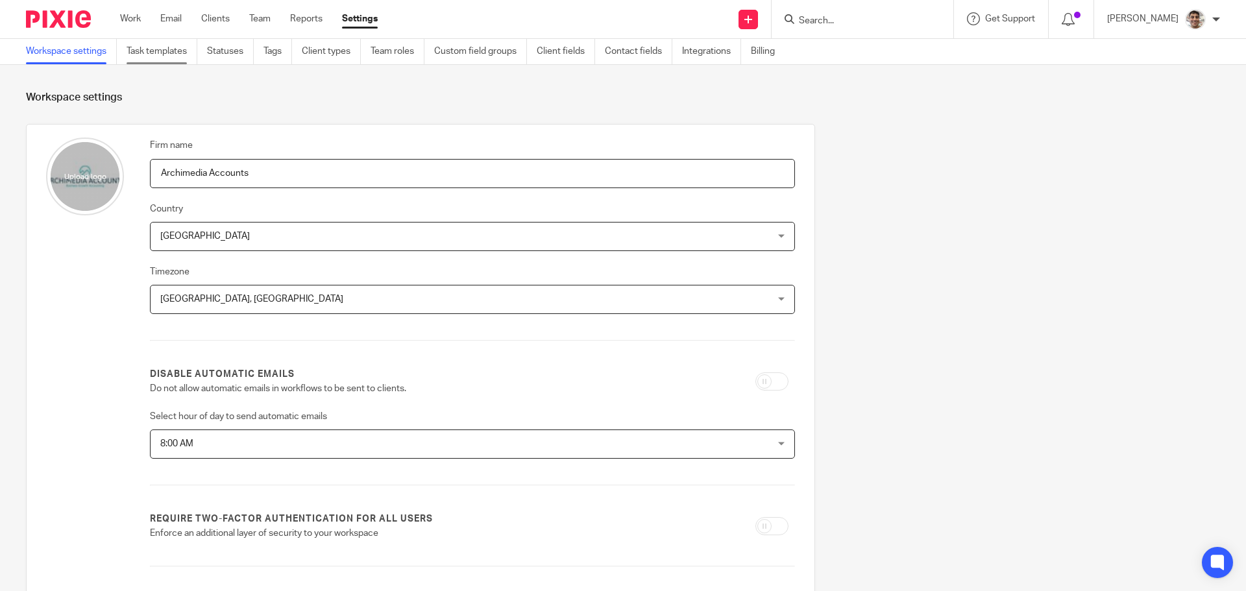
click at [155, 60] on link "Task templates" at bounding box center [162, 51] width 71 height 25
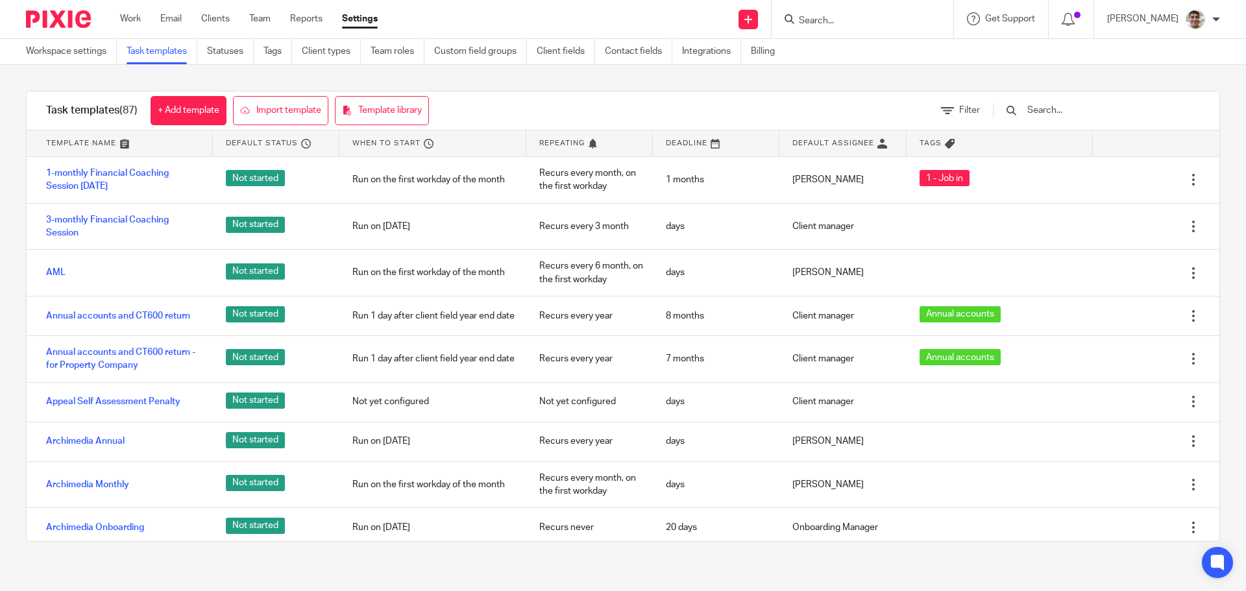
click at [1093, 111] on input "text" at bounding box center [1101, 110] width 151 height 14
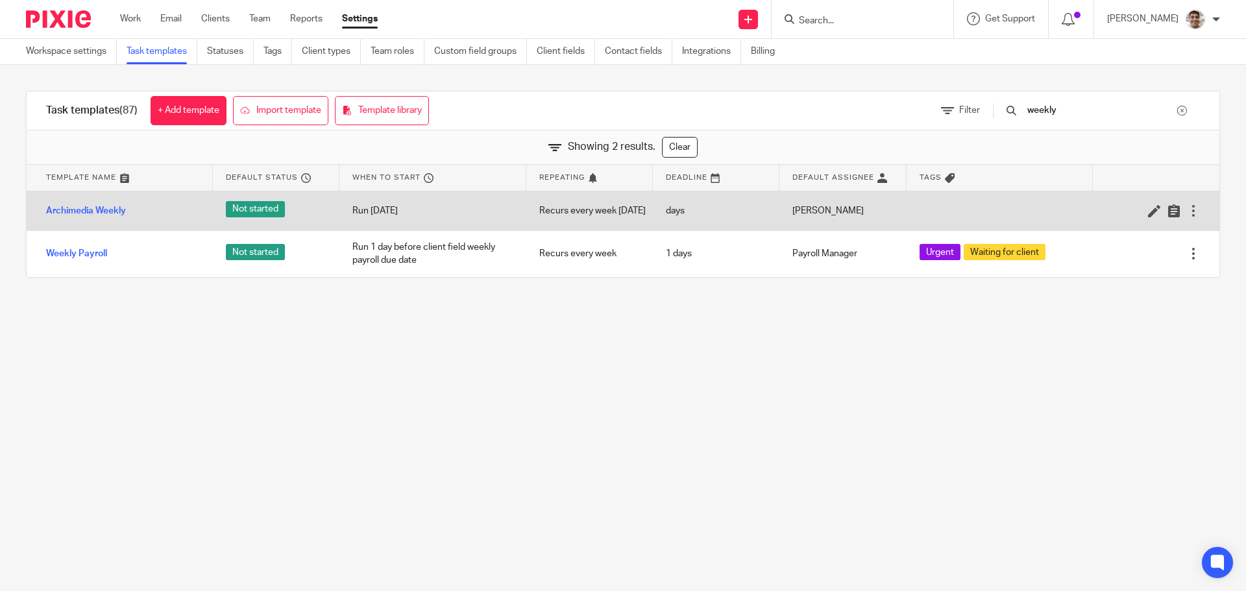
type input "weekly"
click at [102, 207] on div "Archimedia Weekly" at bounding box center [120, 211] width 186 height 32
click at [97, 210] on link "Archimedia Weekly" at bounding box center [86, 210] width 80 height 13
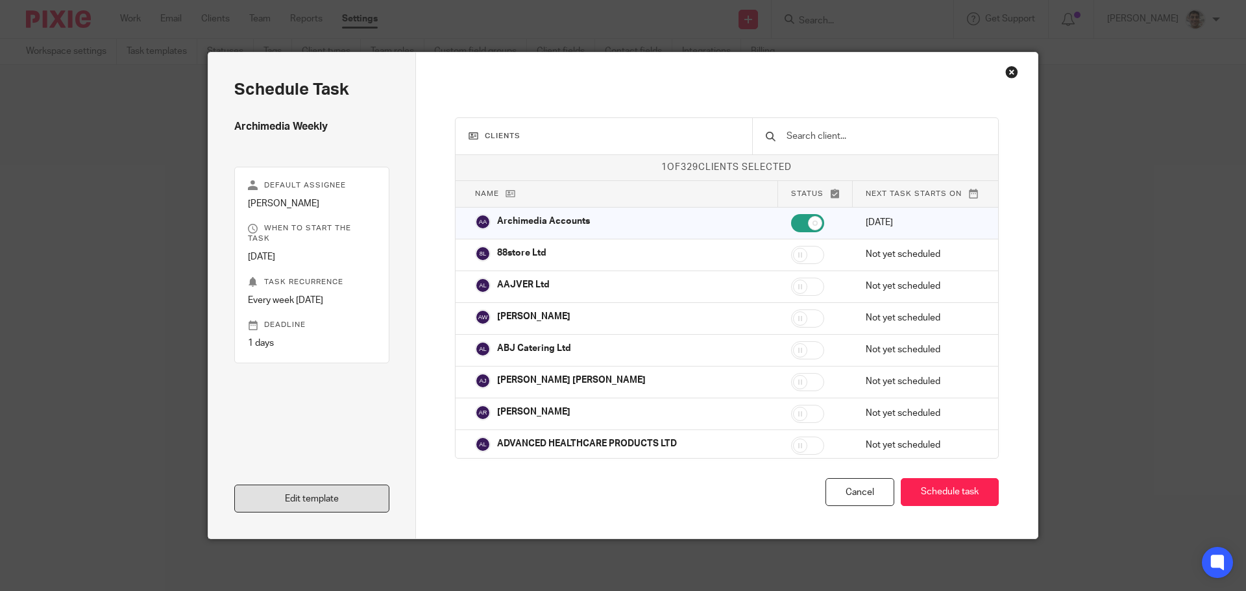
click at [330, 491] on link "Edit template" at bounding box center [311, 499] width 155 height 28
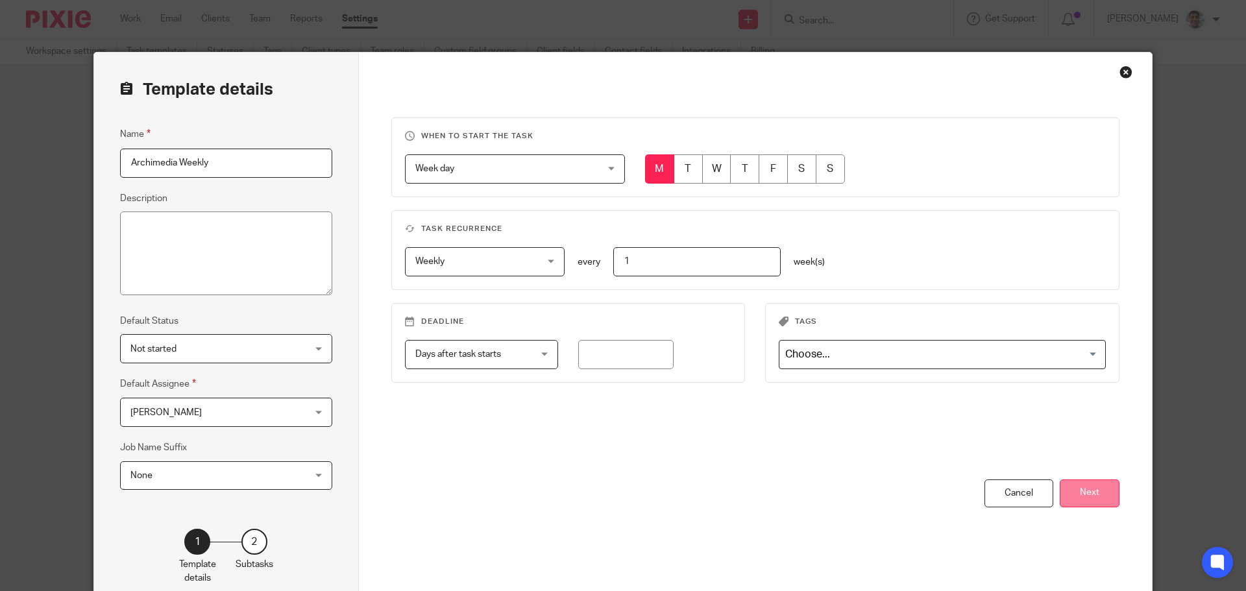
click at [1071, 495] on button "Next" at bounding box center [1090, 494] width 60 height 28
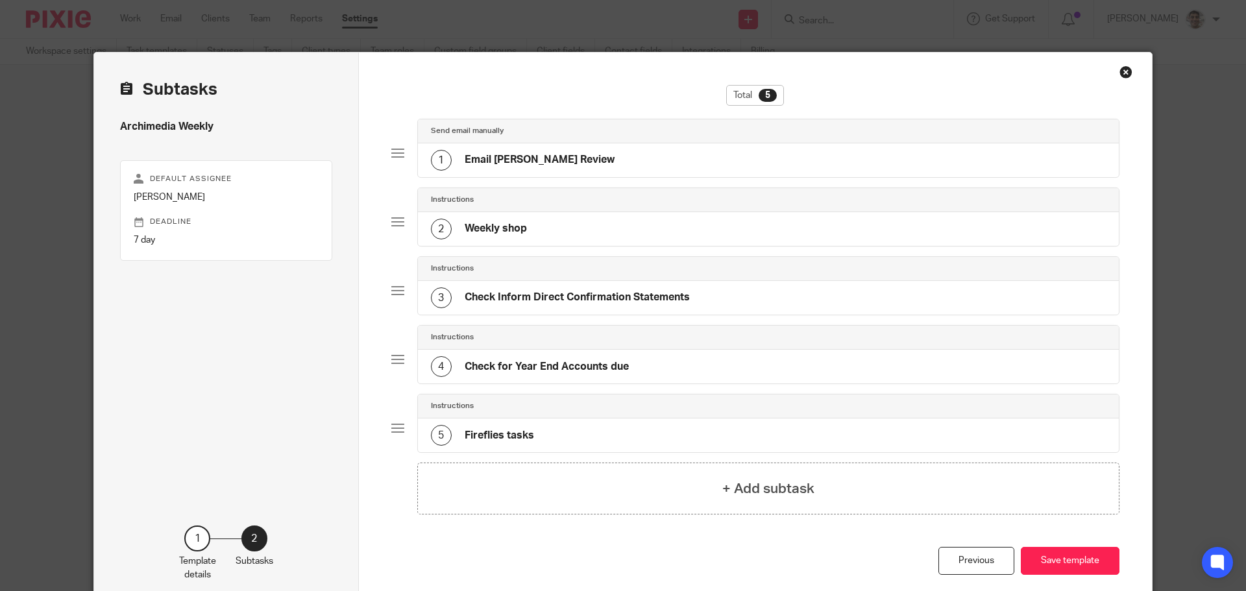
click at [509, 223] on h4 "Weekly shop" at bounding box center [496, 229] width 62 height 14
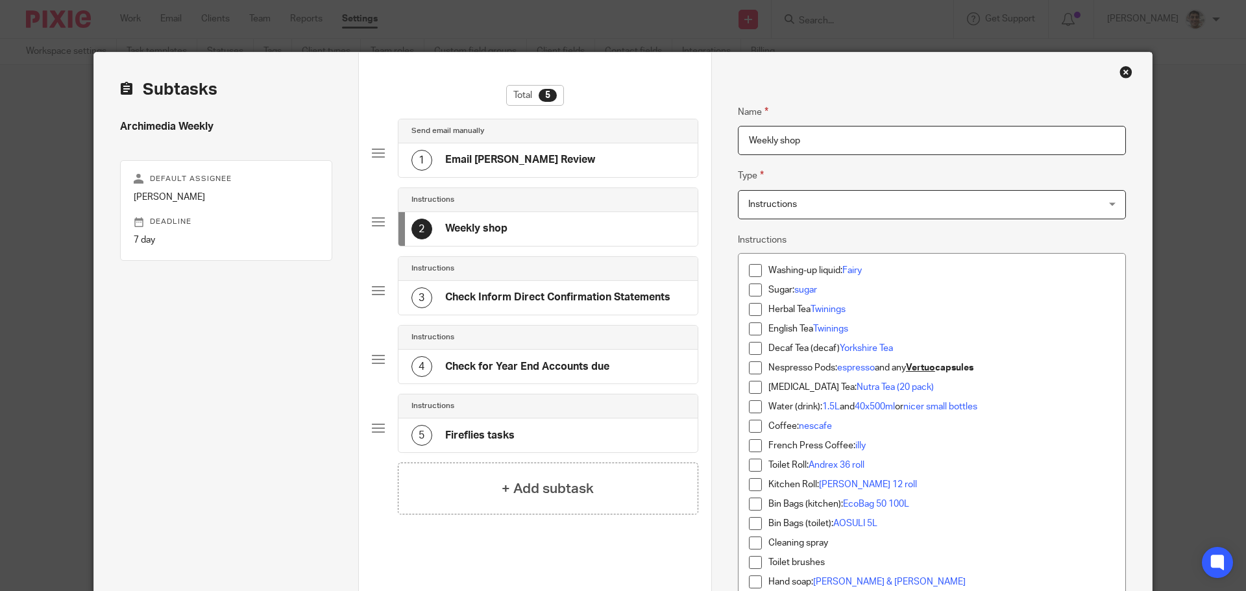
scroll to position [86, 0]
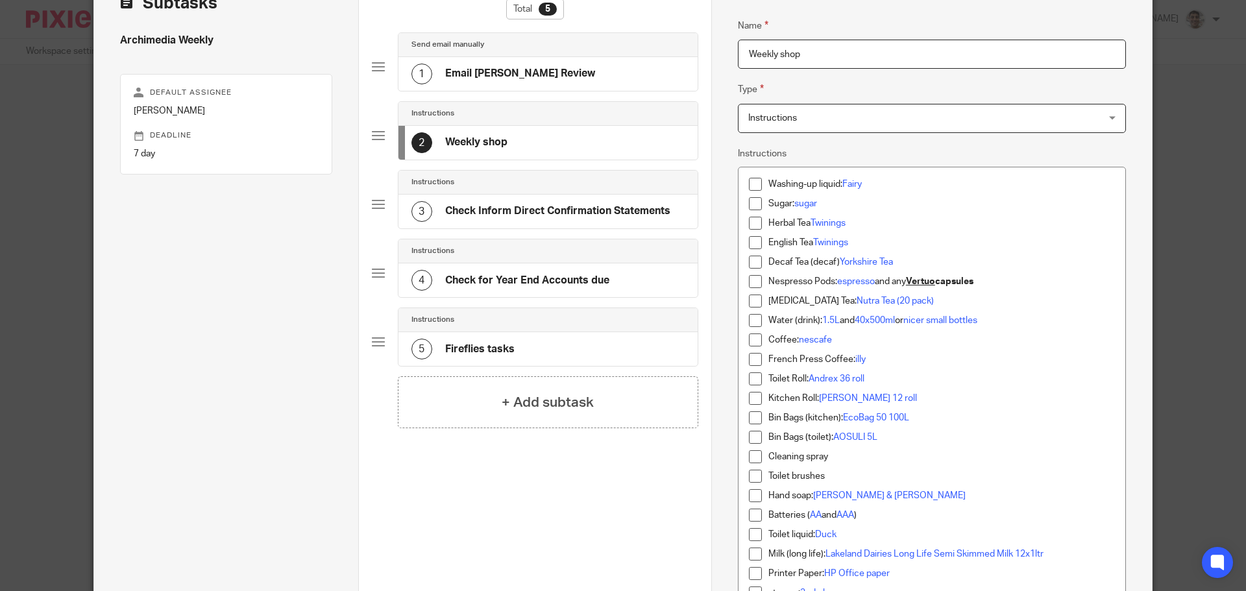
click at [918, 302] on p "Ginseng Tea: Nutra Tea (20 pack)" at bounding box center [941, 301] width 347 height 13
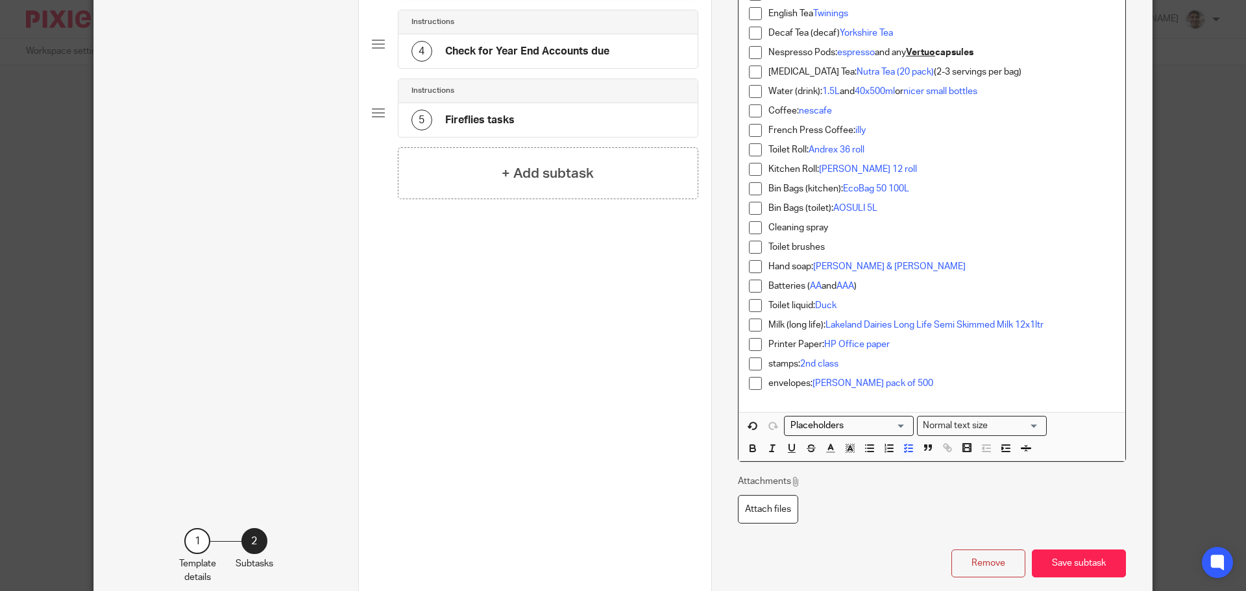
scroll to position [387, 0]
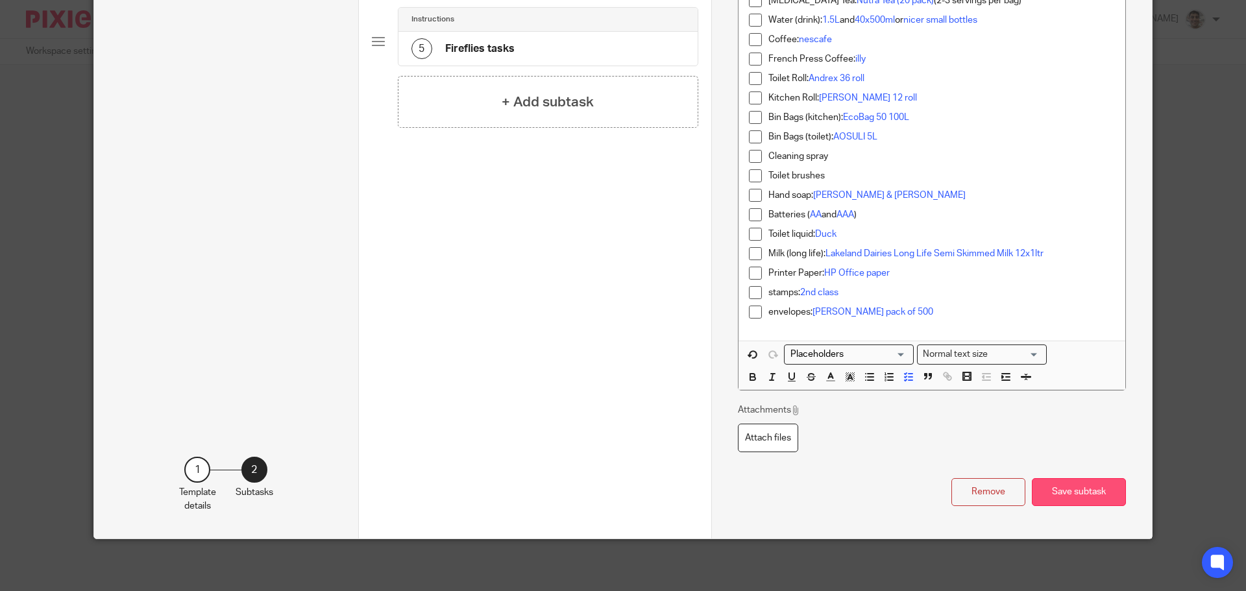
click at [1073, 505] on button "Save subtask" at bounding box center [1079, 492] width 94 height 28
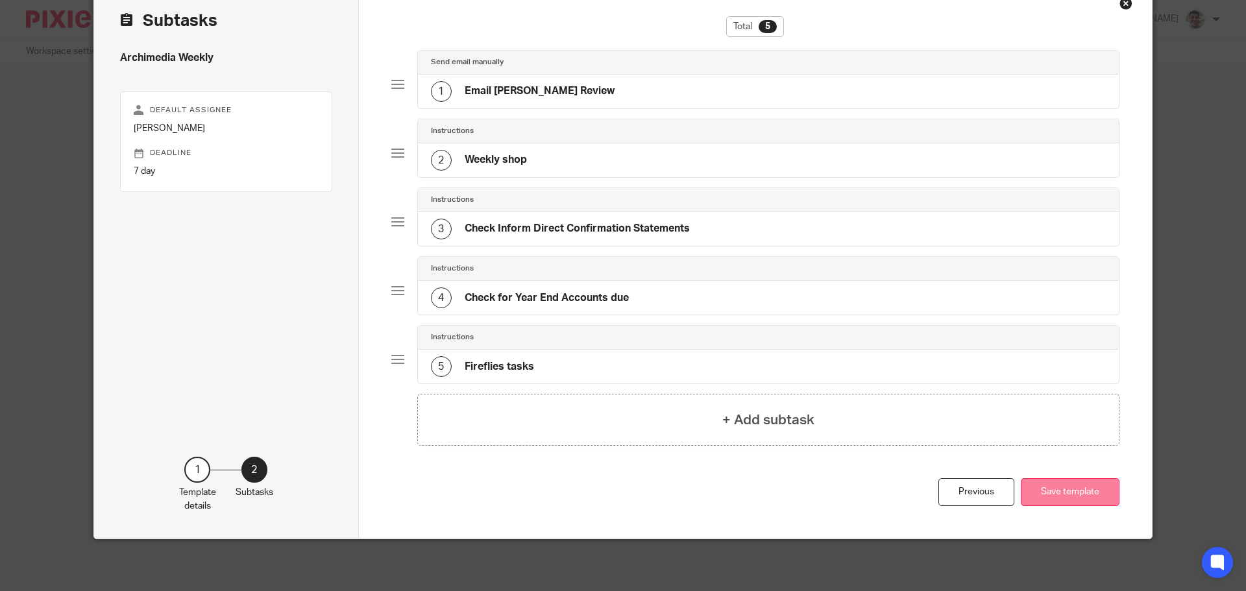
click at [1053, 495] on button "Save template" at bounding box center [1070, 492] width 99 height 28
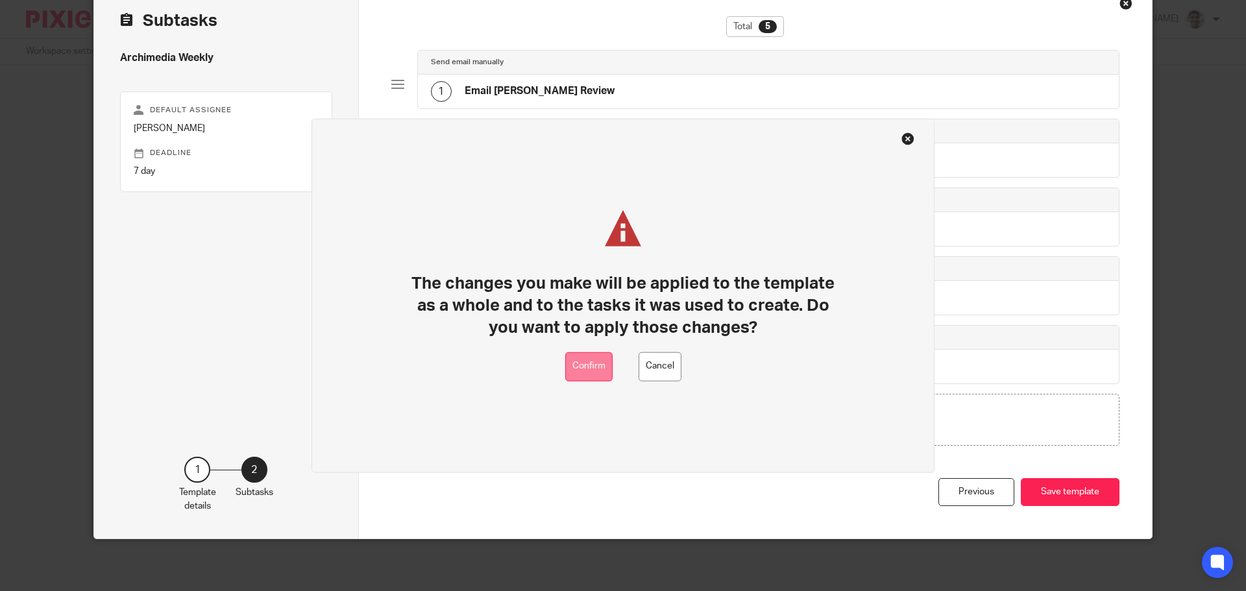
click at [569, 361] on button "Confirm" at bounding box center [588, 366] width 47 height 29
